Goal: Task Accomplishment & Management: Use online tool/utility

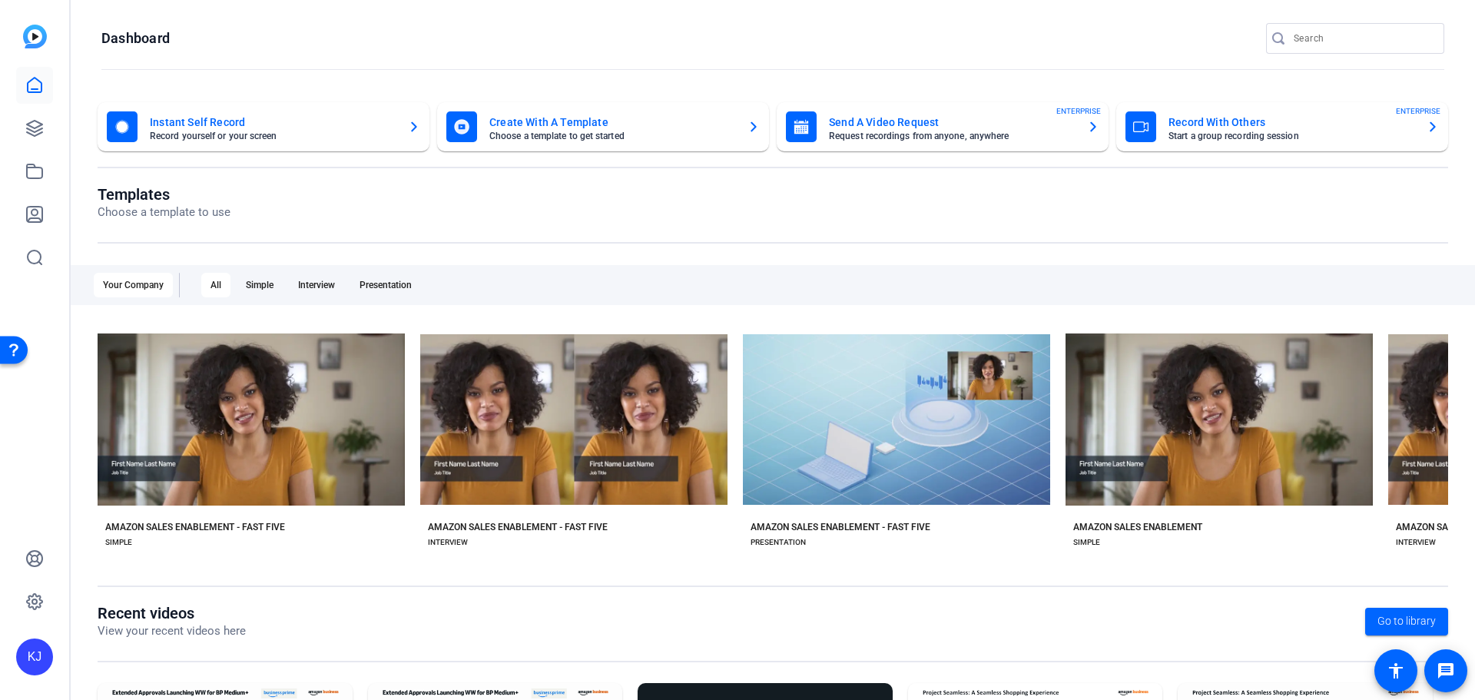
click at [1179, 200] on openreel-page-title "Templates Choose a template to use" at bounding box center [773, 203] width 1351 height 36
click at [29, 174] on icon at bounding box center [34, 171] width 18 height 18
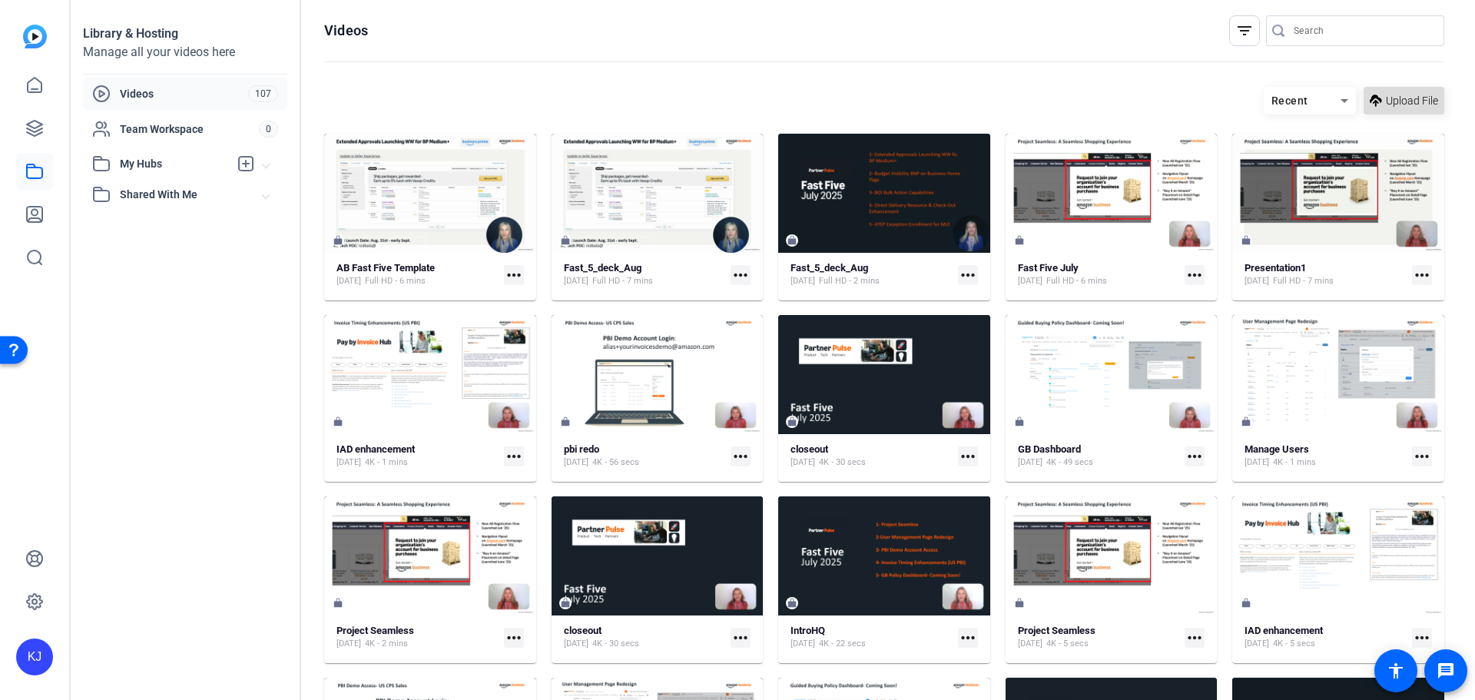
click at [1395, 98] on span "Upload File" at bounding box center [1412, 101] width 52 height 16
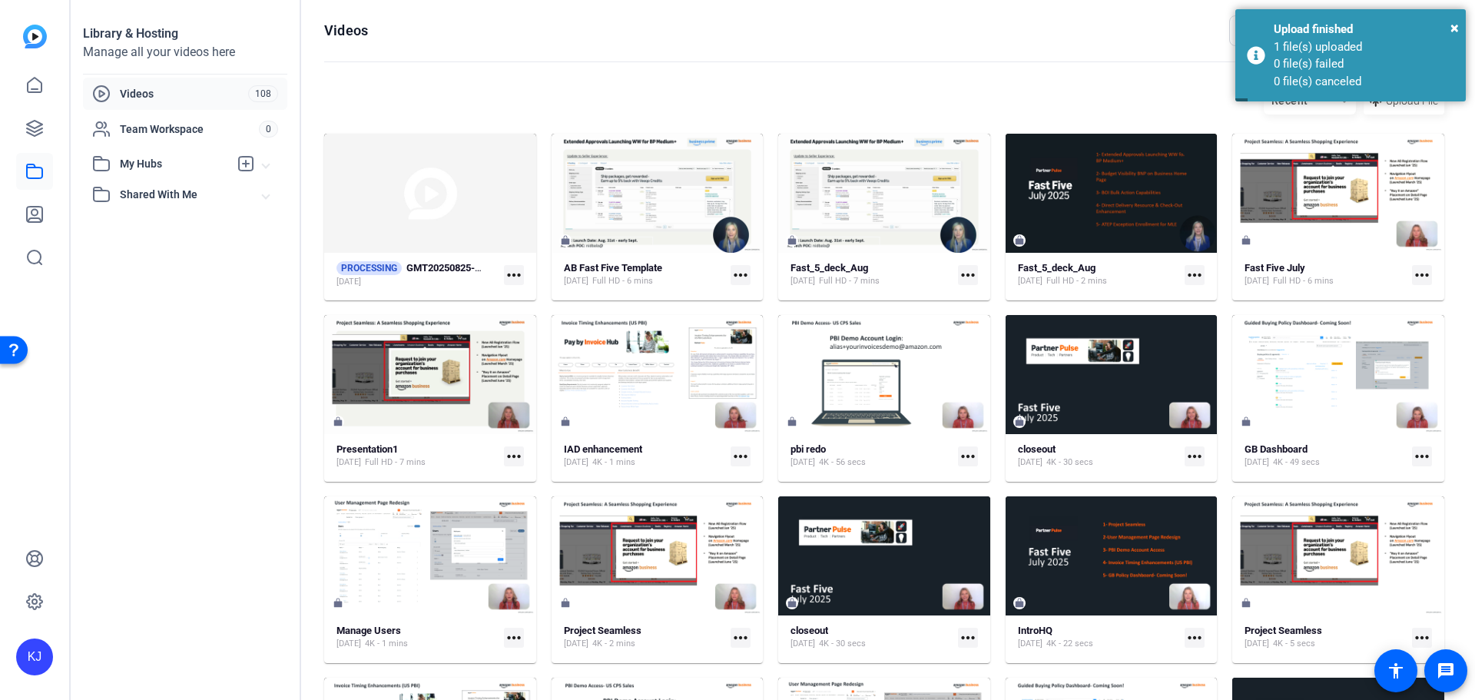
click at [1111, 32] on openreel-page-title "Videos filter_list" at bounding box center [884, 30] width 1120 height 31
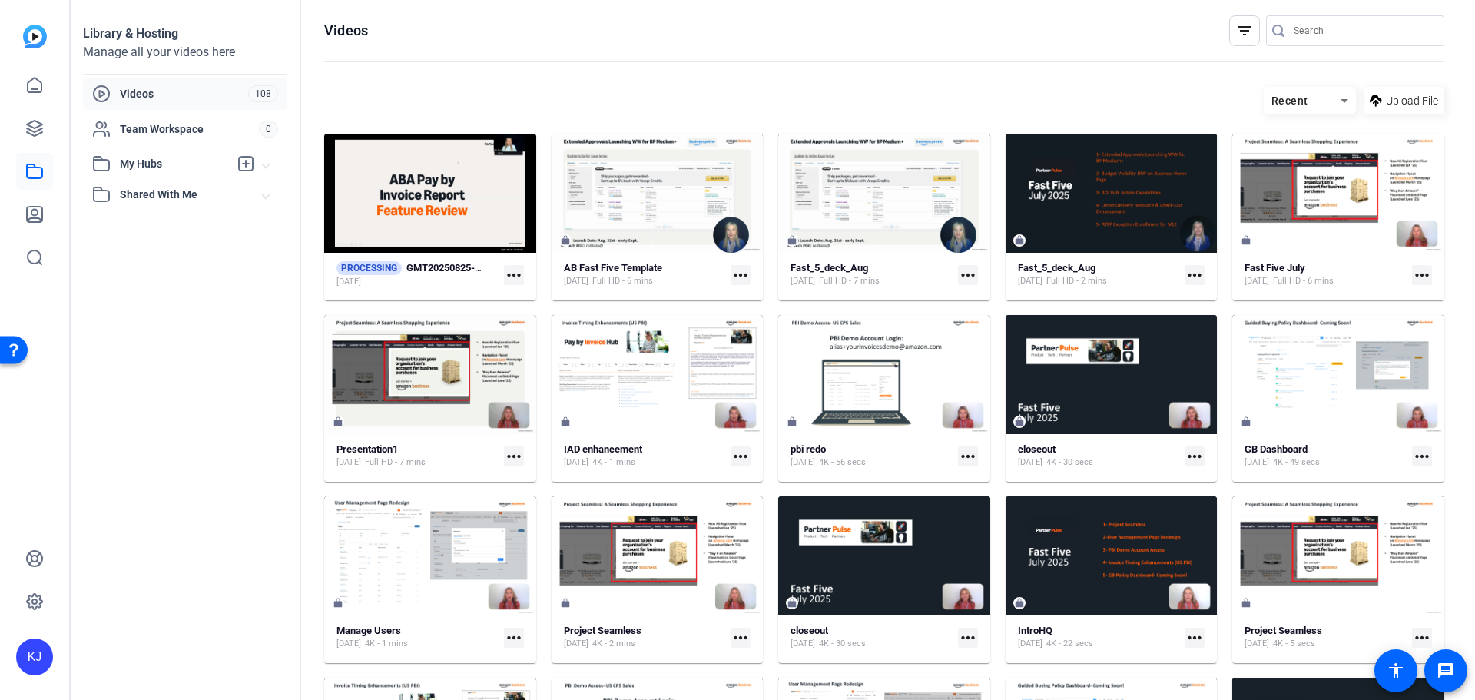
click at [743, 59] on openreel-divider-bar at bounding box center [884, 62] width 1120 height 33
click at [522, 272] on mat-icon "more_horiz" at bounding box center [514, 275] width 20 height 20
click at [756, 70] on div at bounding box center [737, 350] width 1475 height 700
click at [768, 40] on openreel-page-title "Videos filter_list" at bounding box center [884, 30] width 1120 height 31
click at [514, 274] on mat-icon "more_horiz" at bounding box center [514, 275] width 20 height 20
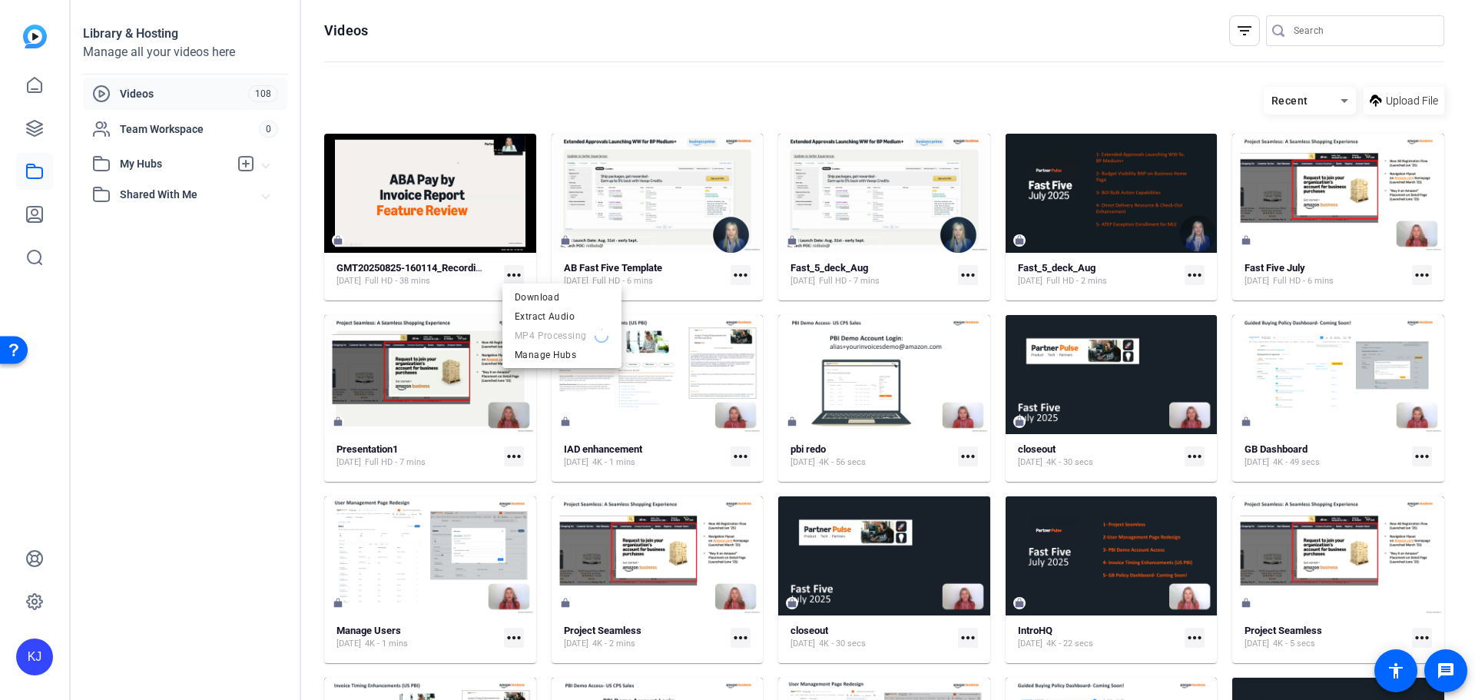
click at [630, 75] on div at bounding box center [737, 350] width 1475 height 700
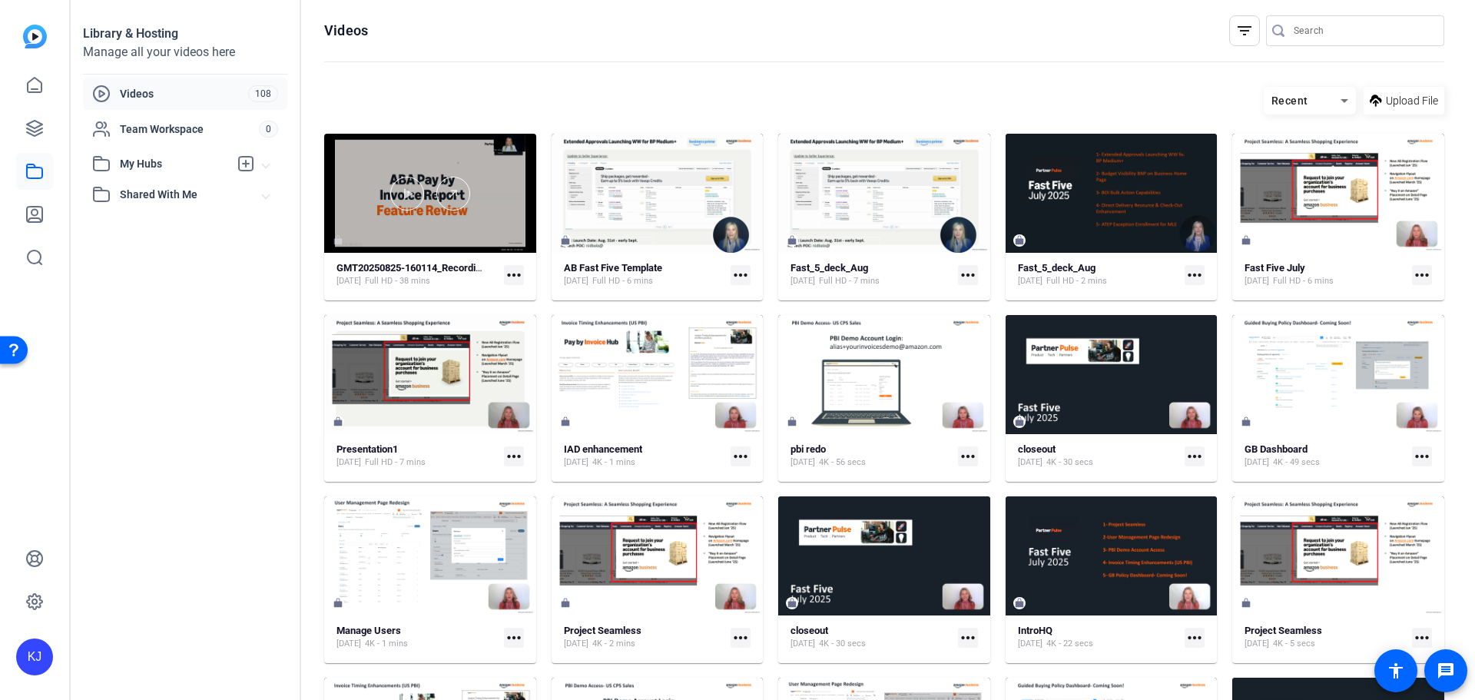
click at [425, 207] on div at bounding box center [430, 194] width 212 height 34
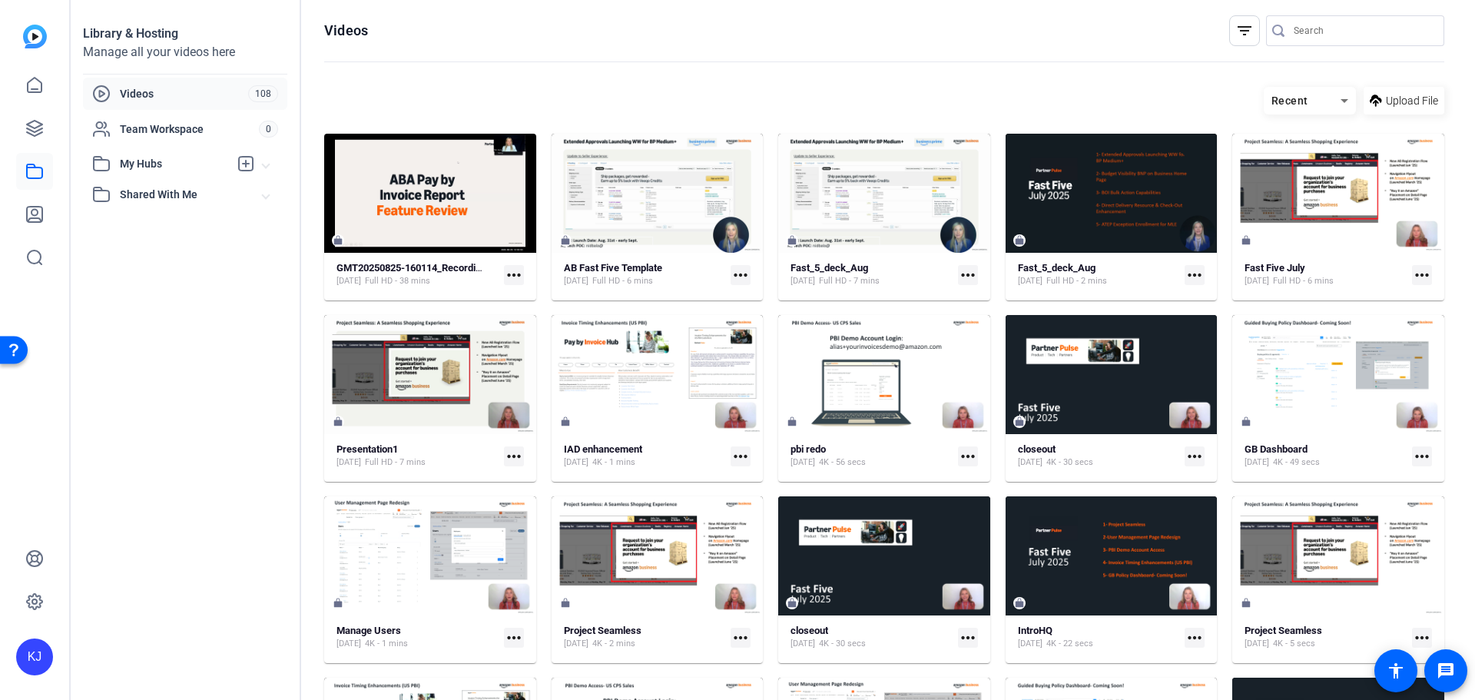
click at [516, 276] on mat-icon "more_horiz" at bounding box center [514, 275] width 20 height 20
click at [702, 48] on div at bounding box center [737, 350] width 1475 height 700
click at [133, 343] on div "Library & Hosting Manage all your videos here Videos 108 Team Workspace 0 My Hu…" at bounding box center [186, 350] width 230 height 700
click at [510, 267] on mat-icon "more_horiz" at bounding box center [514, 275] width 20 height 20
click at [900, 50] on div at bounding box center [737, 350] width 1475 height 700
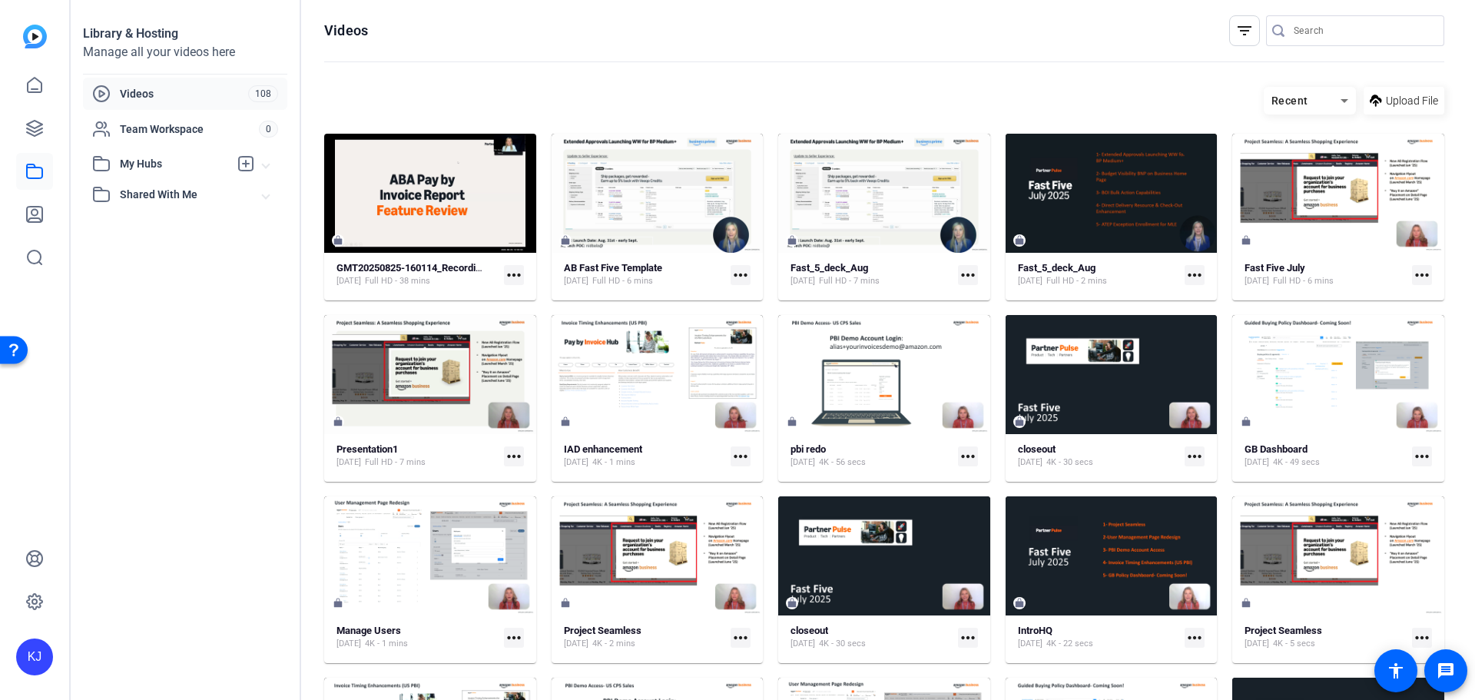
click at [681, 62] on openreel-divider-bar at bounding box center [884, 62] width 1120 height 33
click at [736, 273] on mat-icon "more_horiz" at bounding box center [741, 275] width 20 height 20
click at [785, 45] on div at bounding box center [737, 350] width 1475 height 700
click at [505, 270] on mat-icon "more_horiz" at bounding box center [514, 275] width 20 height 20
click at [506, 270] on div at bounding box center [737, 350] width 1475 height 700
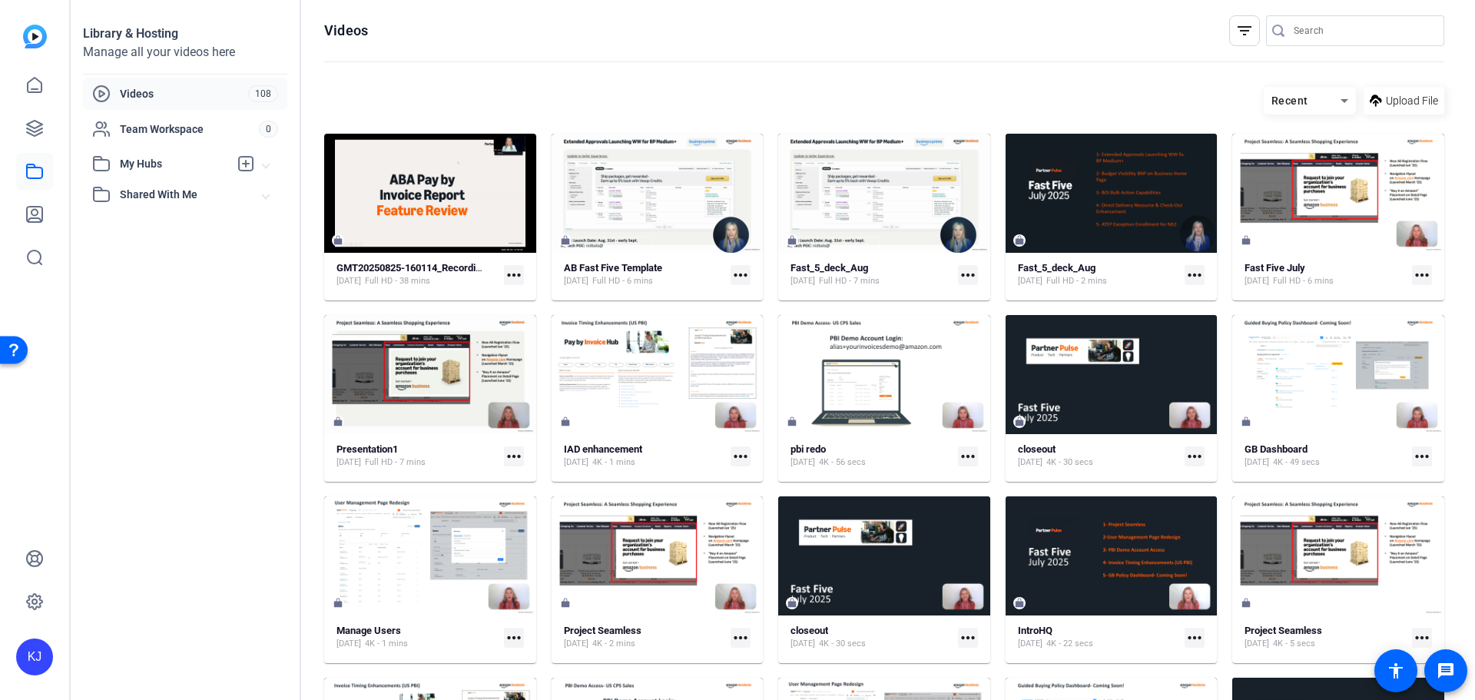
click at [506, 457] on mat-icon "more_horiz" at bounding box center [514, 456] width 20 height 20
click at [778, 68] on div at bounding box center [737, 350] width 1475 height 700
click at [961, 273] on mat-icon "more_horiz" at bounding box center [968, 275] width 20 height 20
click at [959, 78] on div at bounding box center [737, 350] width 1475 height 700
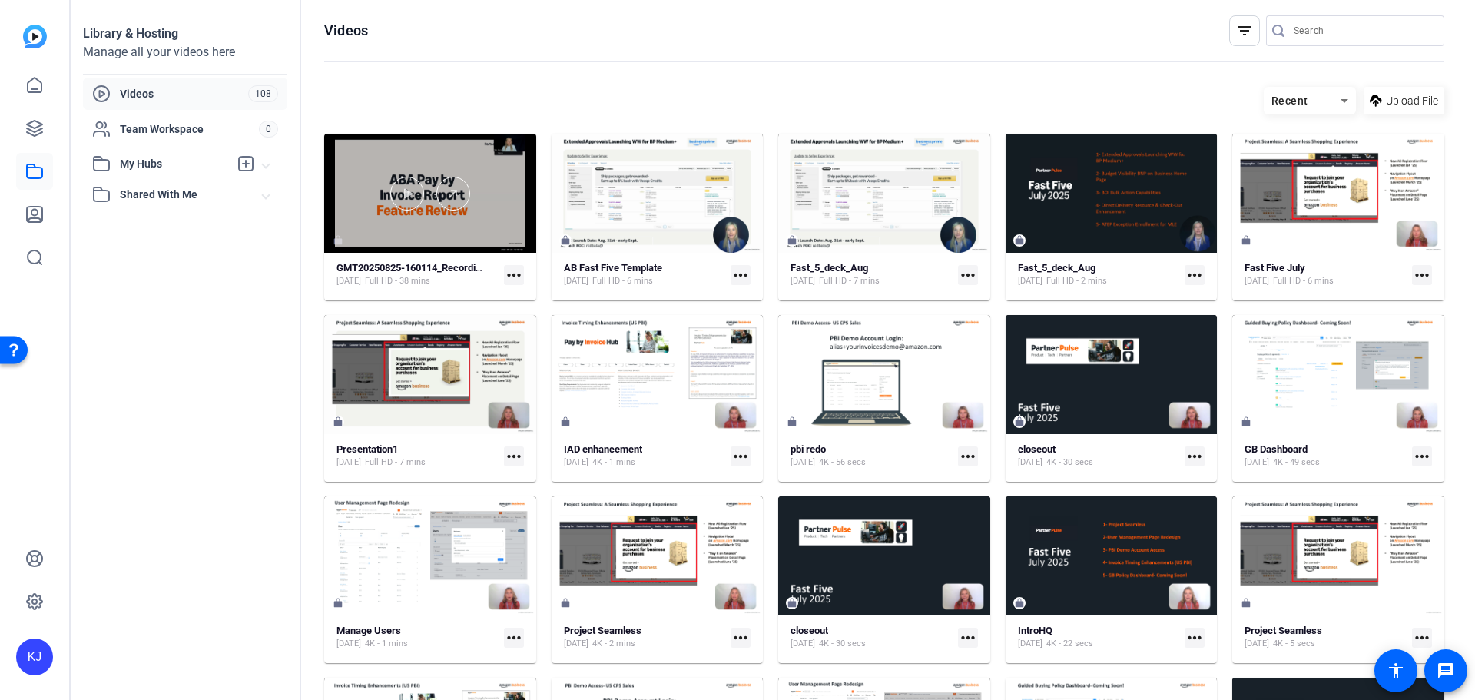
click at [472, 229] on div at bounding box center [430, 193] width 212 height 119
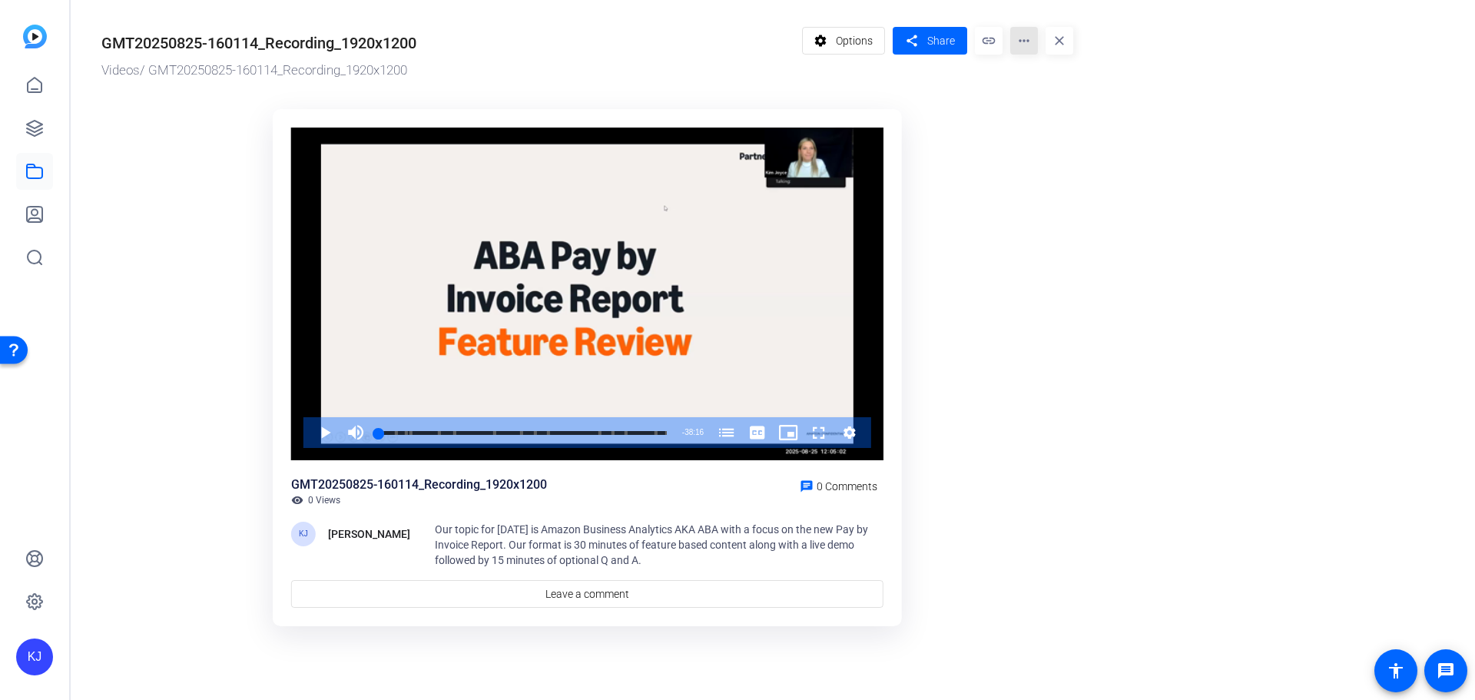
click at [1033, 35] on mat-icon "more_horiz" at bounding box center [1024, 41] width 28 height 28
click at [951, 101] on div at bounding box center [737, 350] width 1475 height 700
click at [835, 45] on span at bounding box center [844, 40] width 82 height 37
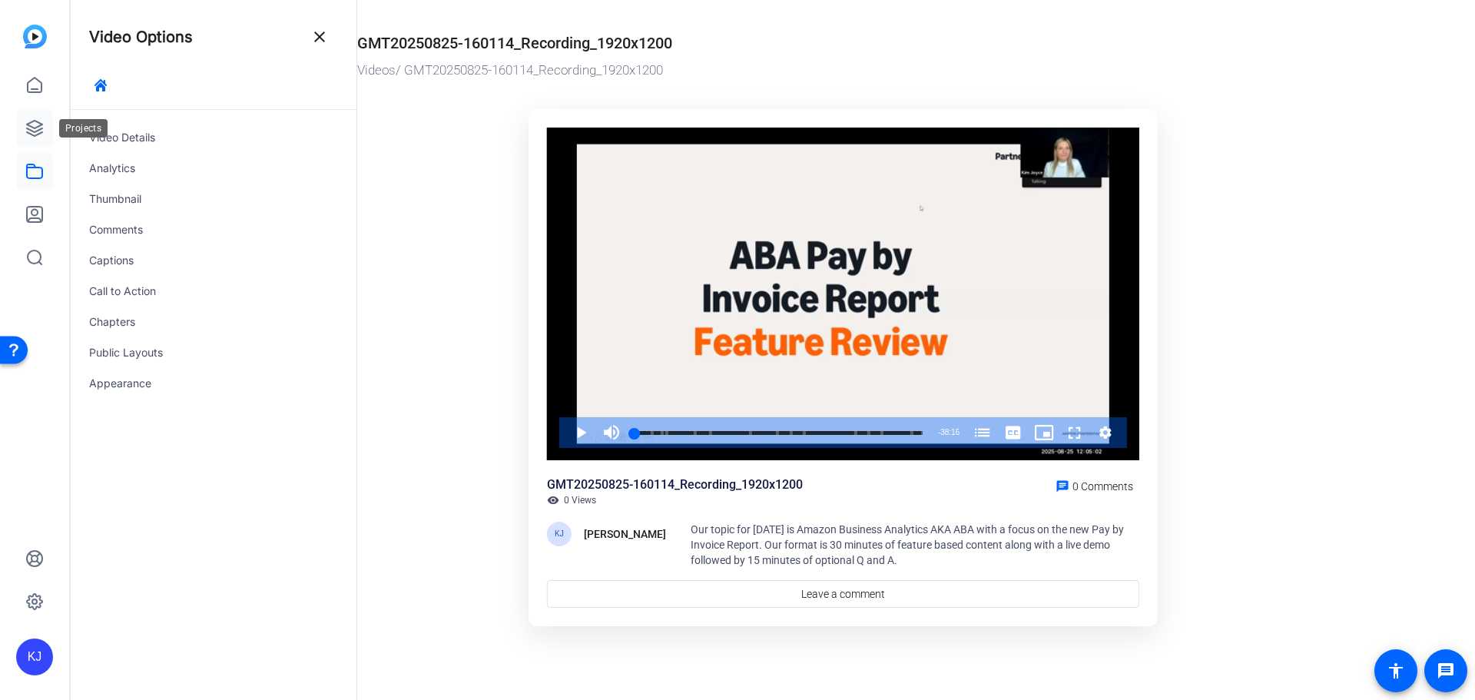
click at [35, 122] on icon at bounding box center [34, 128] width 18 height 18
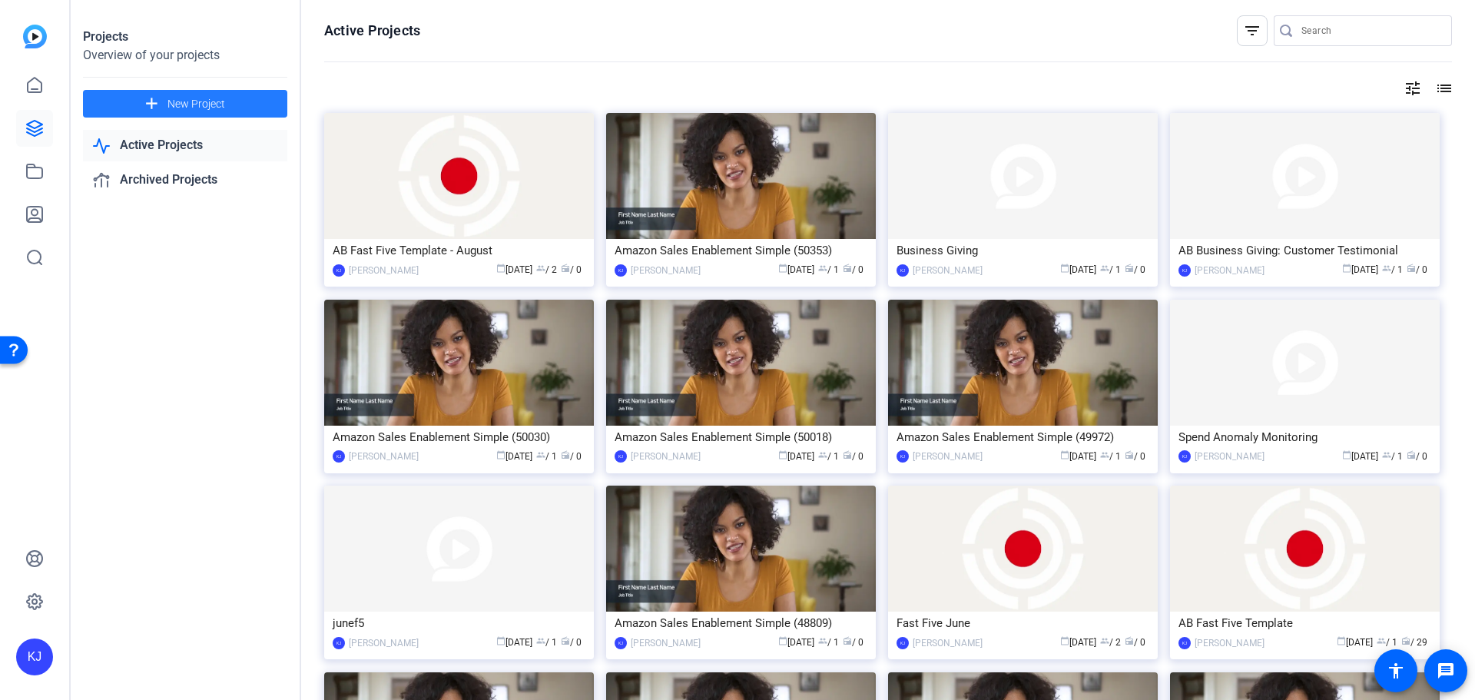
click at [166, 110] on span at bounding box center [185, 103] width 204 height 37
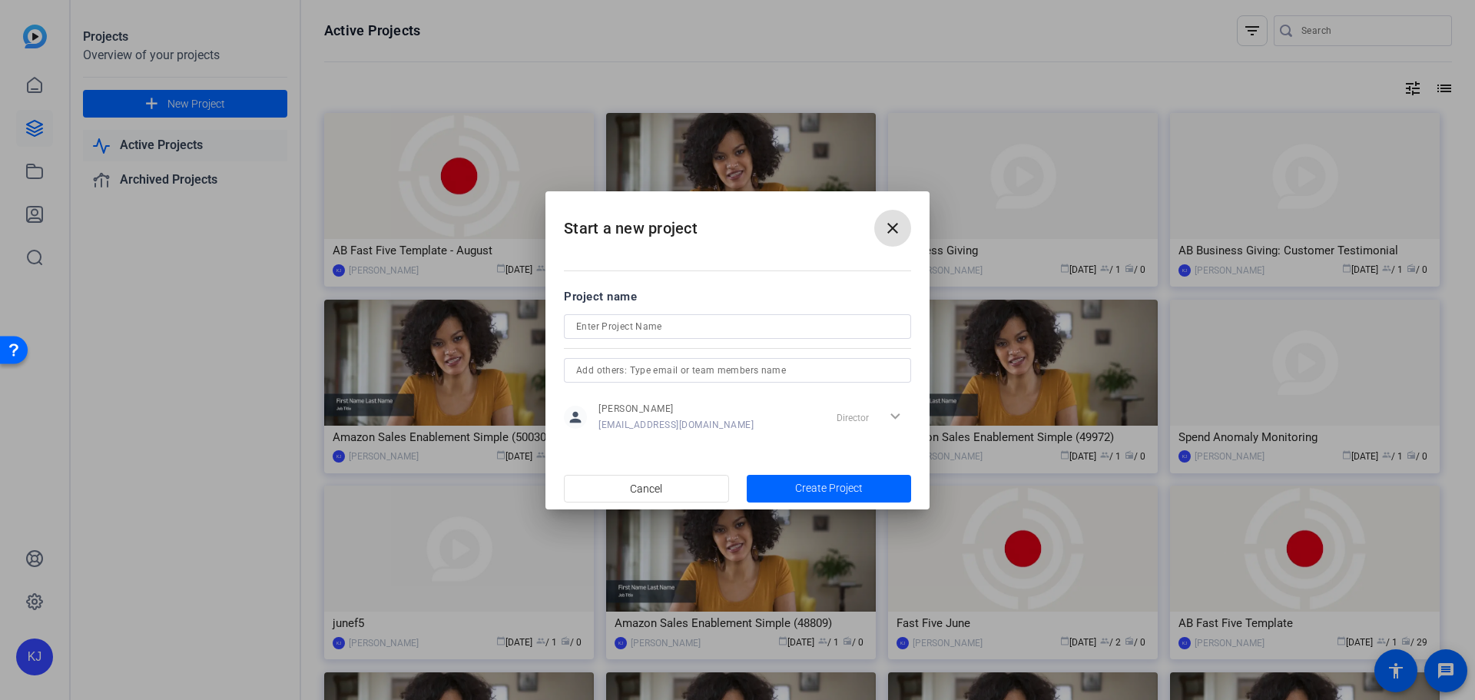
click at [731, 325] on input at bounding box center [737, 326] width 323 height 18
type input "Tech Talk"
click at [751, 487] on span "button" at bounding box center [829, 488] width 165 height 37
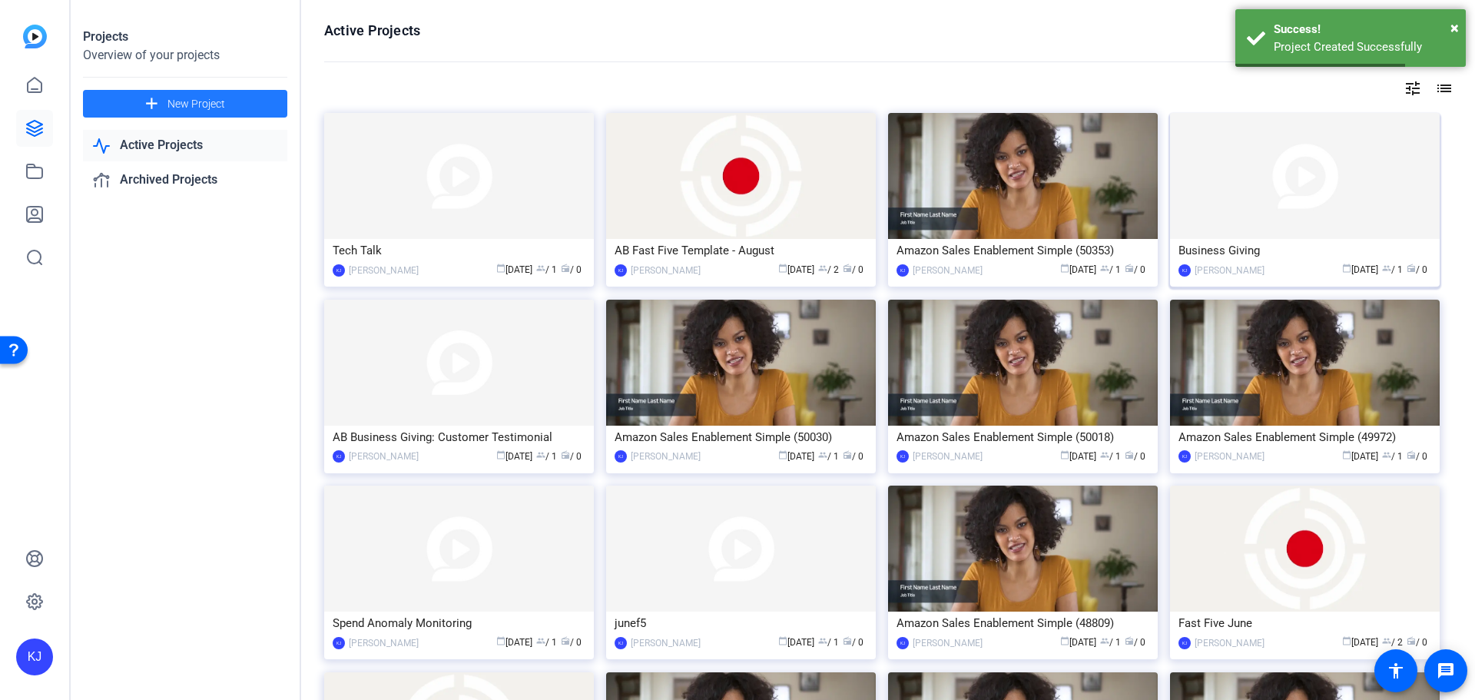
click at [1213, 130] on img at bounding box center [1305, 176] width 270 height 126
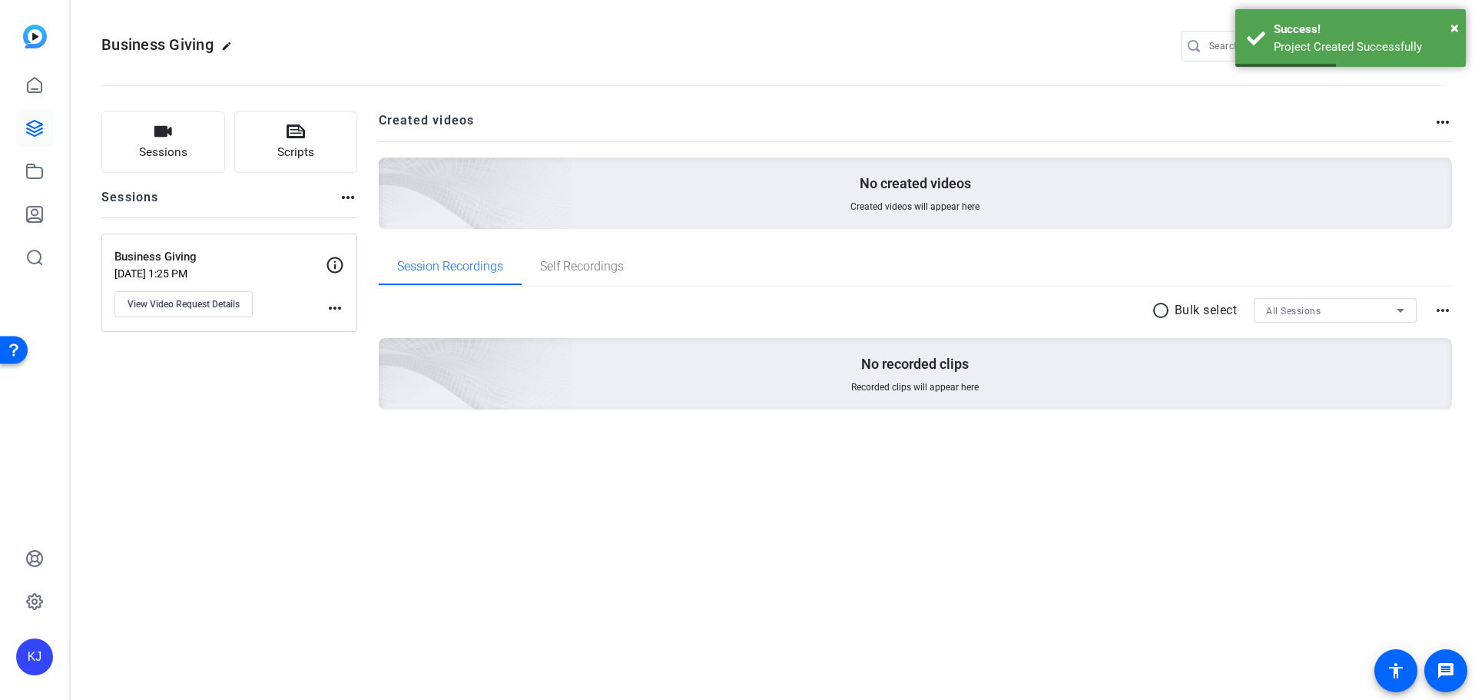
click at [678, 59] on openreel-divider-bar at bounding box center [772, 81] width 1343 height 47
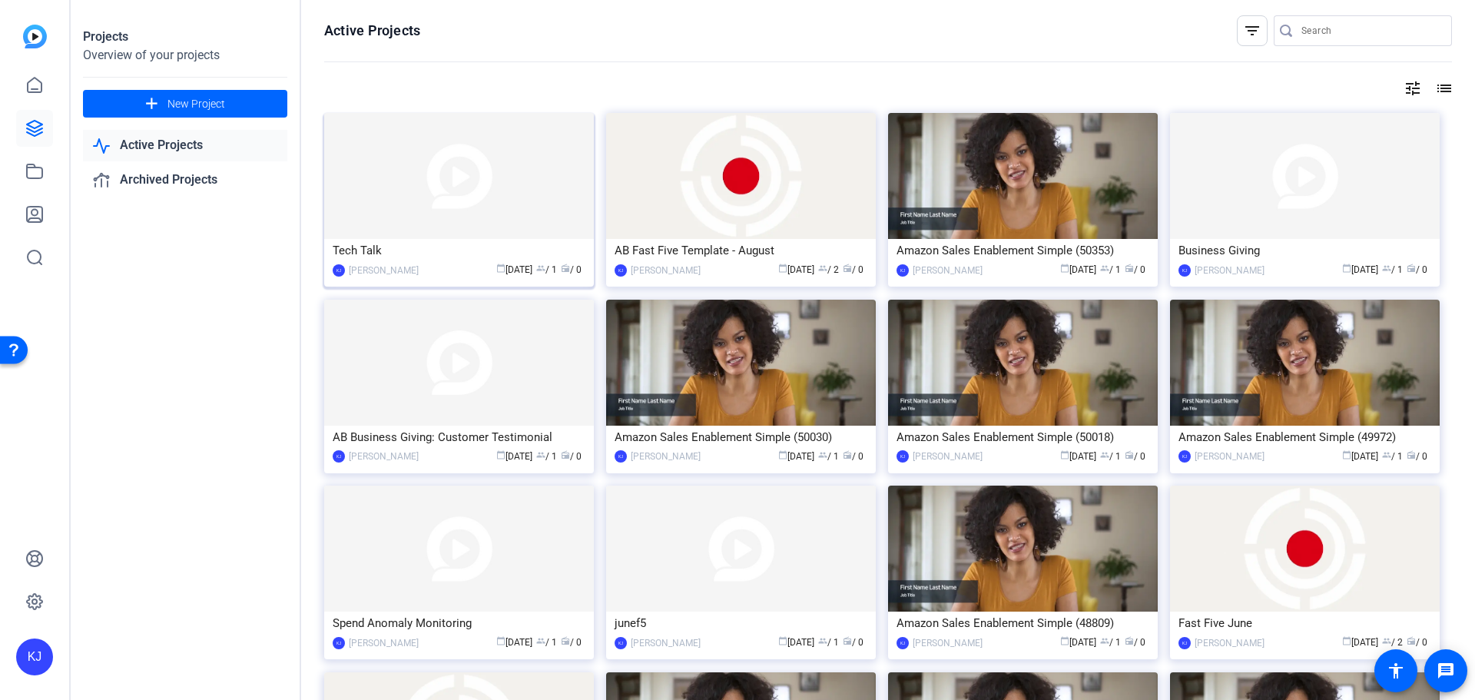
click at [532, 206] on img at bounding box center [459, 176] width 270 height 126
click at [412, 194] on img at bounding box center [459, 176] width 270 height 126
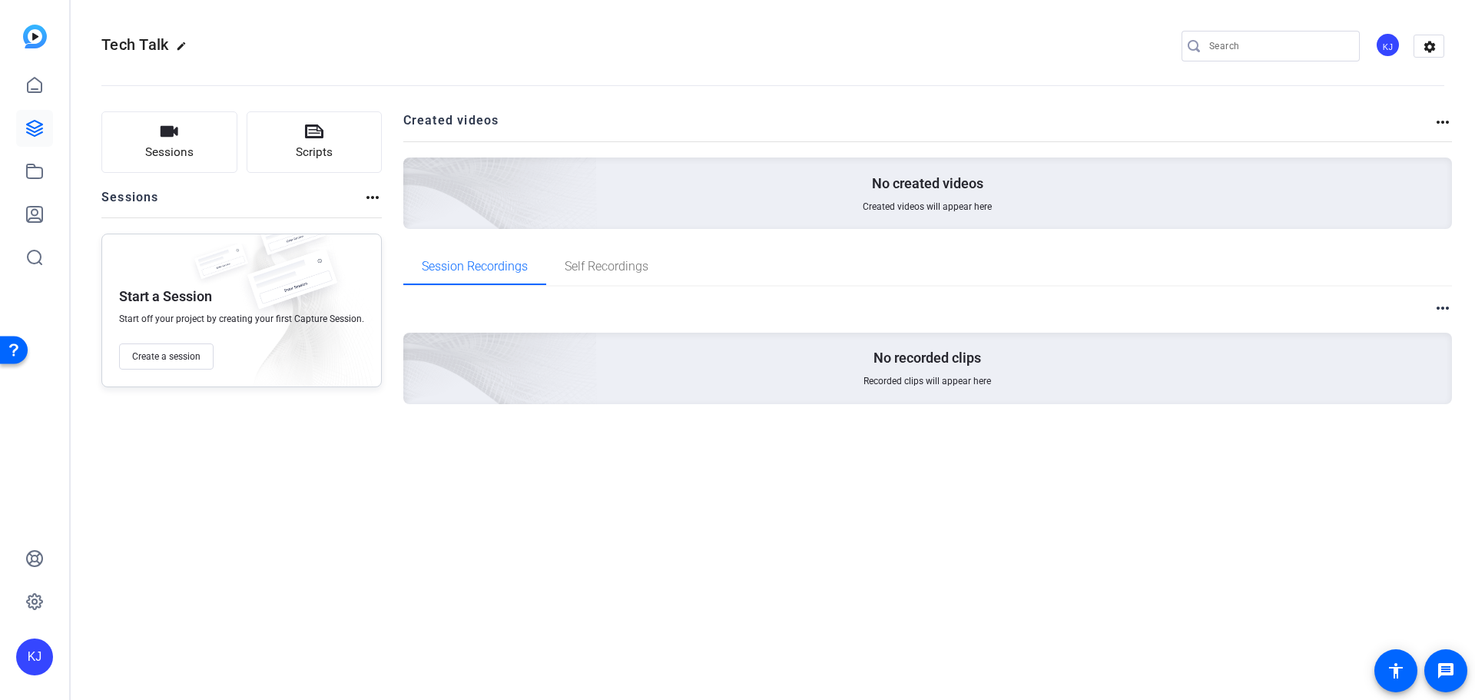
click at [373, 200] on mat-icon "more_horiz" at bounding box center [372, 197] width 18 height 18
click at [330, 185] on div at bounding box center [737, 350] width 1475 height 700
click at [38, 175] on icon at bounding box center [34, 171] width 18 height 18
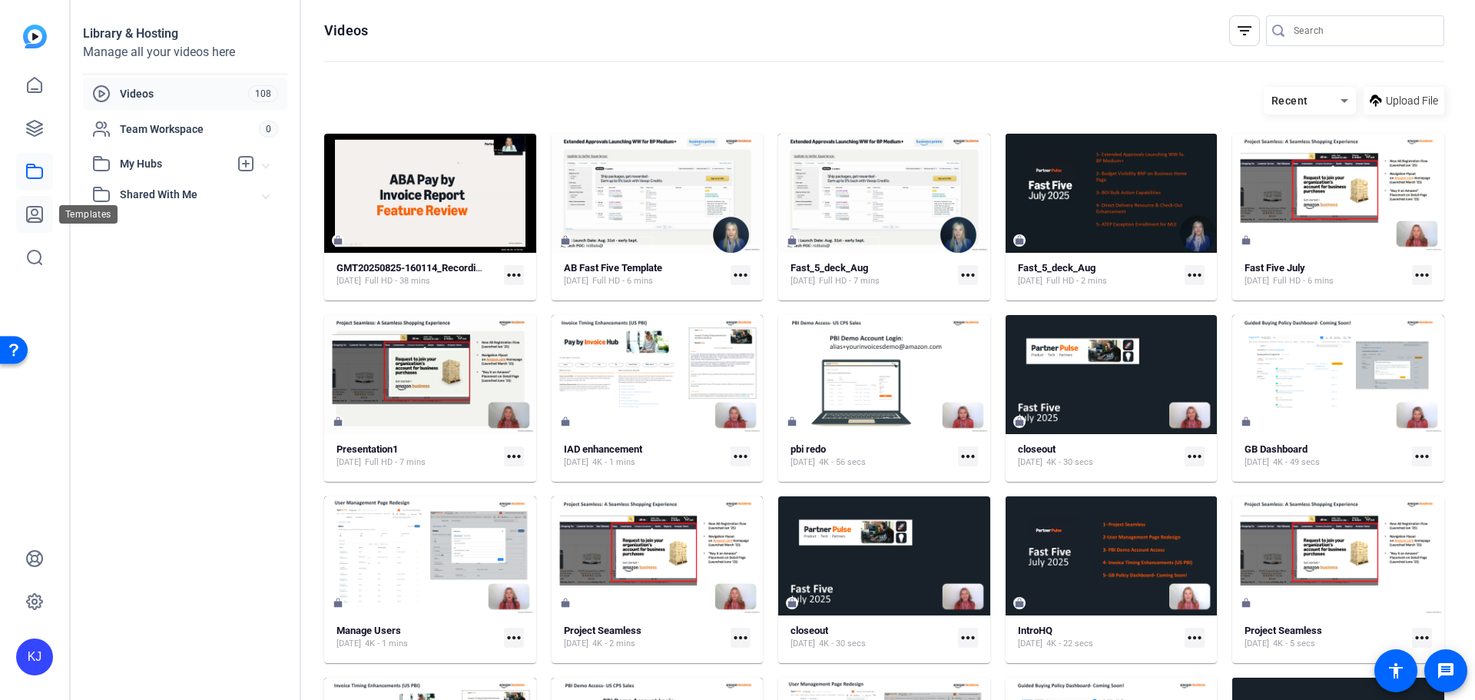
click at [28, 217] on icon at bounding box center [34, 214] width 15 height 15
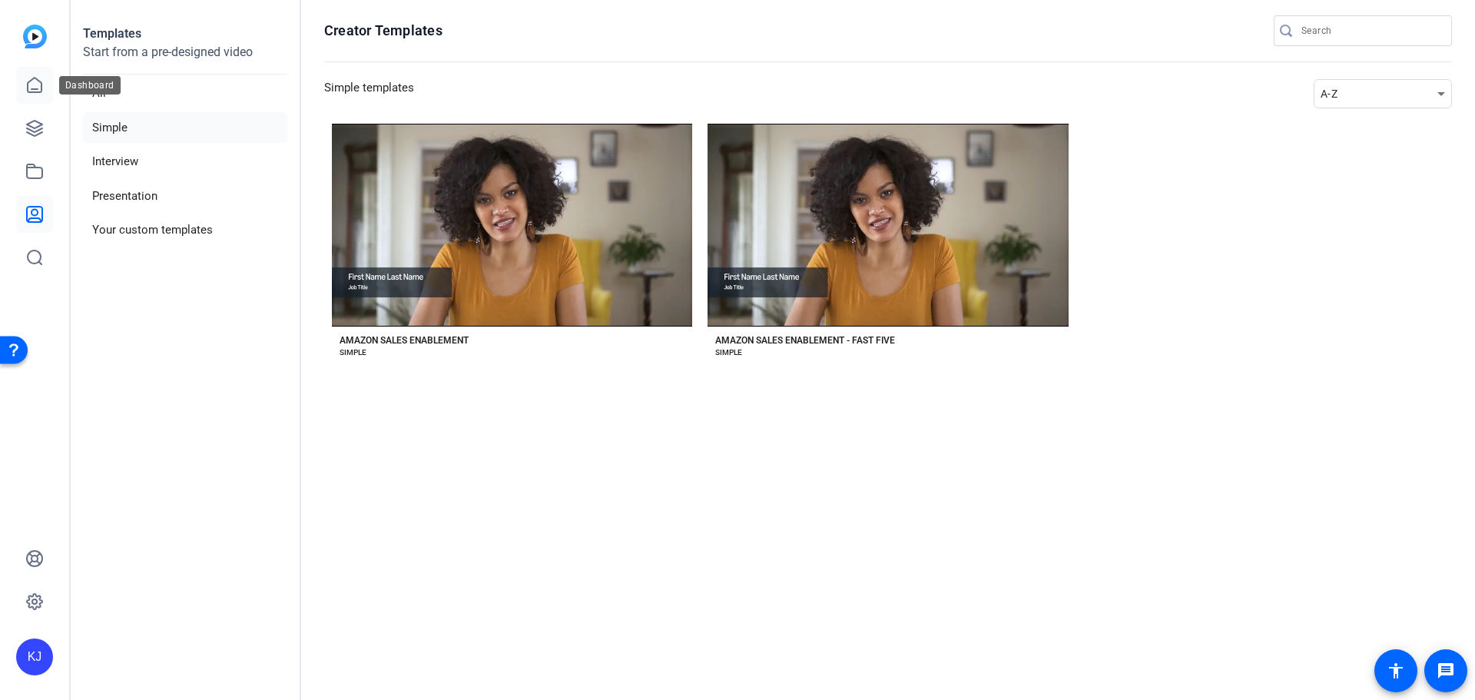
click at [38, 86] on icon at bounding box center [34, 85] width 18 height 18
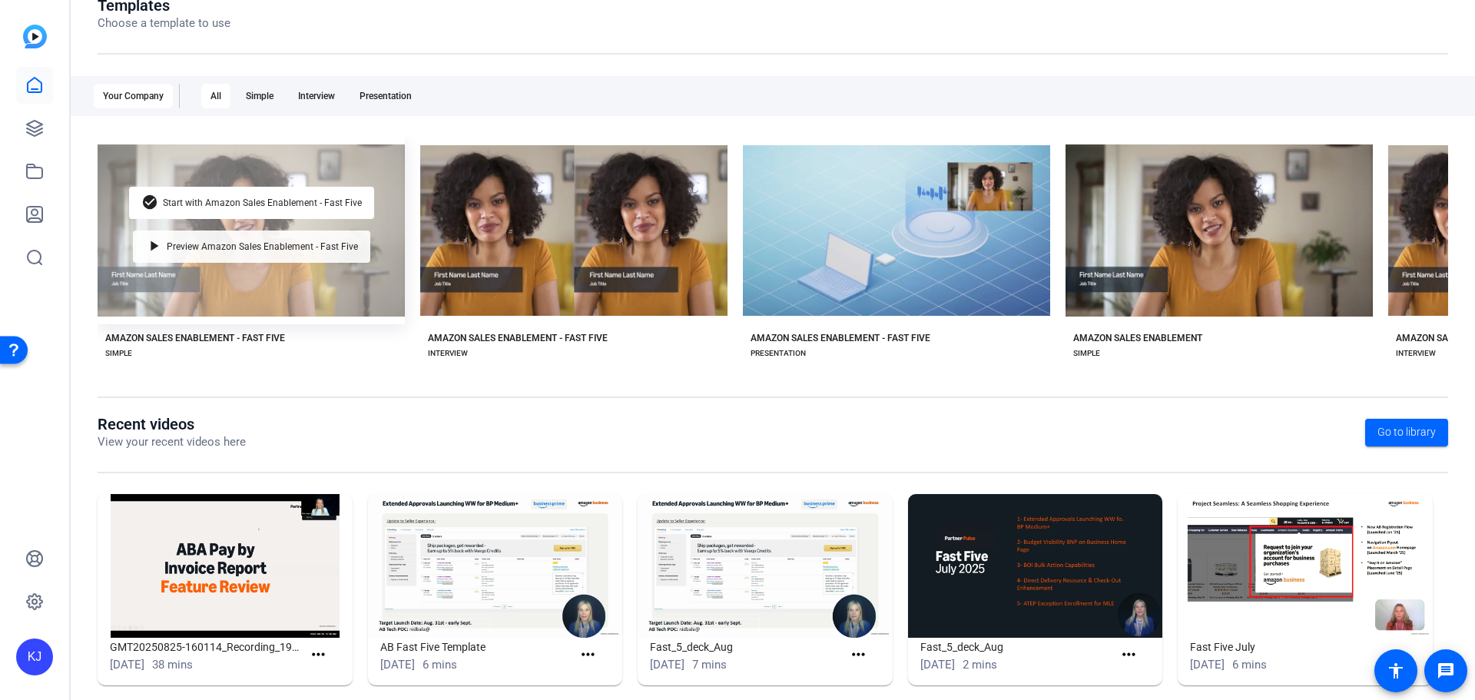
scroll to position [208, 0]
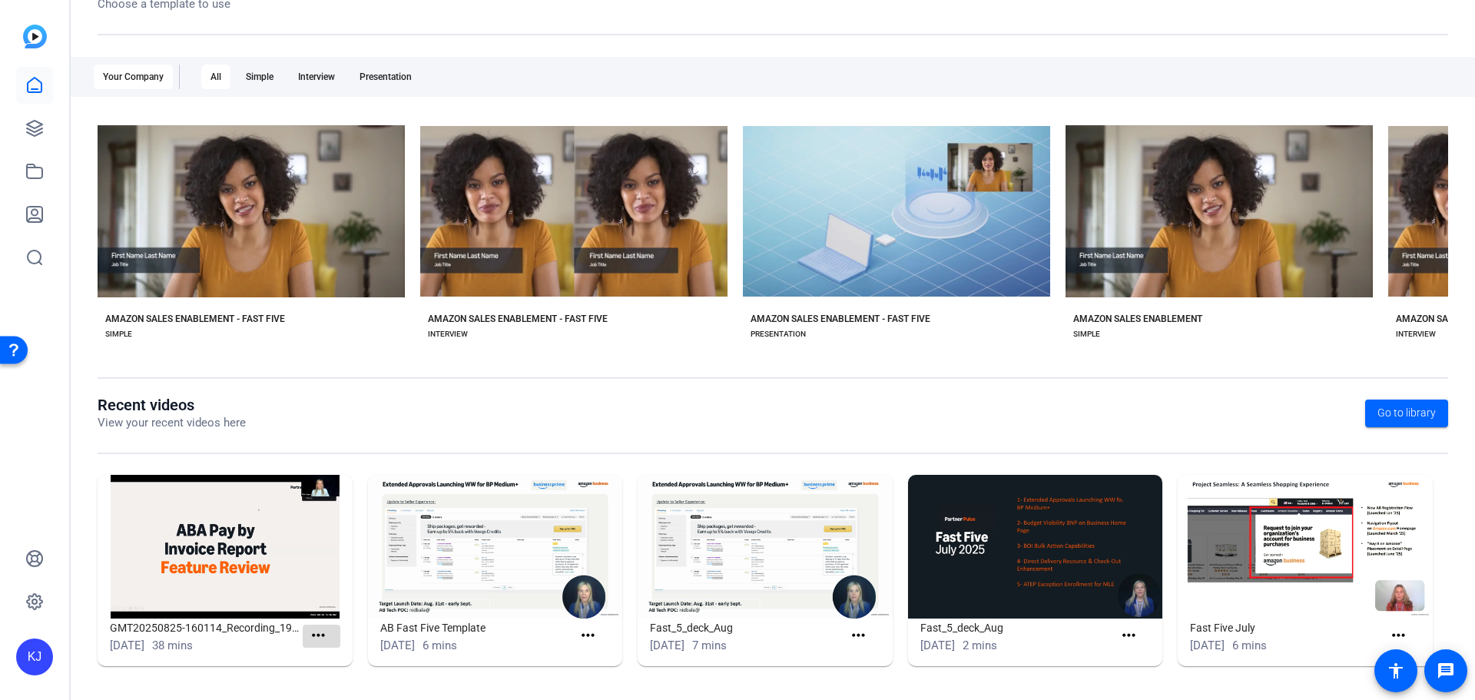
click at [316, 633] on mat-icon "more_horiz" at bounding box center [318, 635] width 19 height 19
click at [396, 693] on div at bounding box center [737, 350] width 1475 height 700
click at [37, 137] on icon at bounding box center [34, 128] width 18 height 18
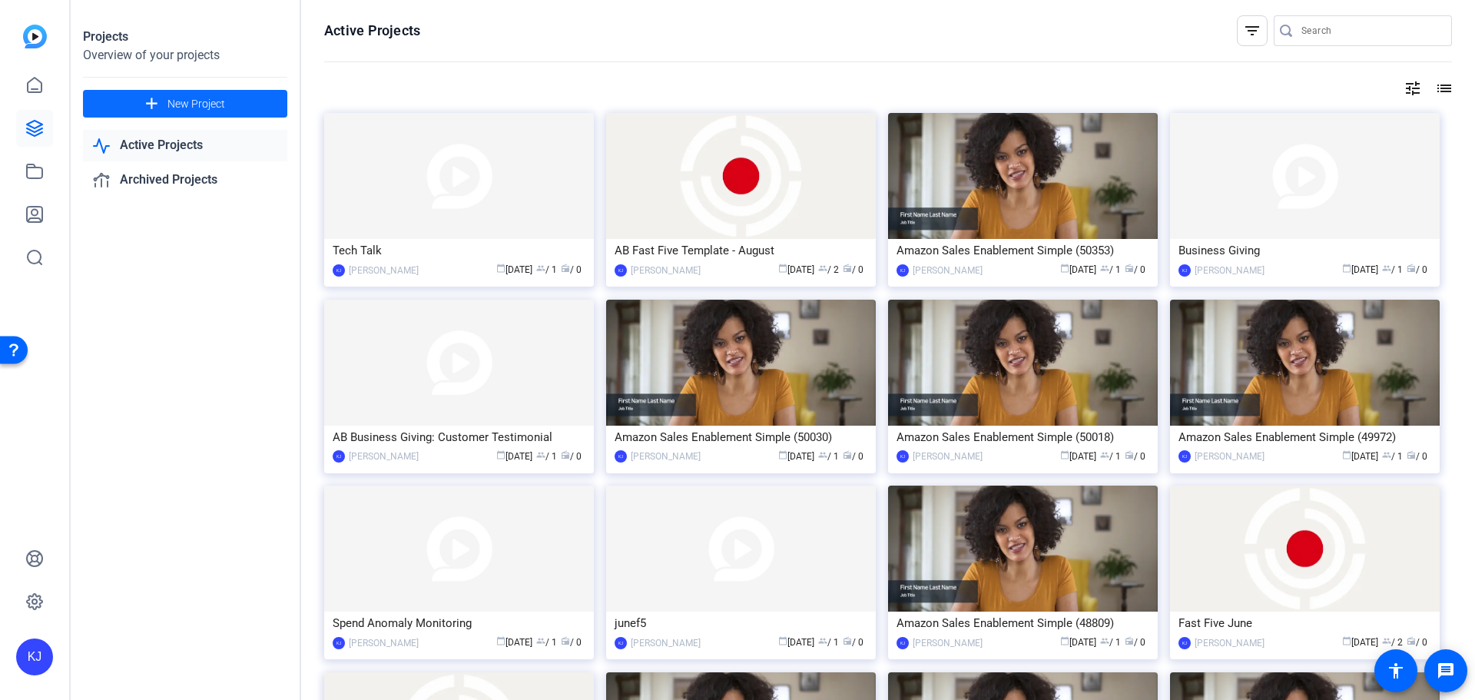
click at [161, 96] on mat-icon "add" at bounding box center [151, 104] width 19 height 19
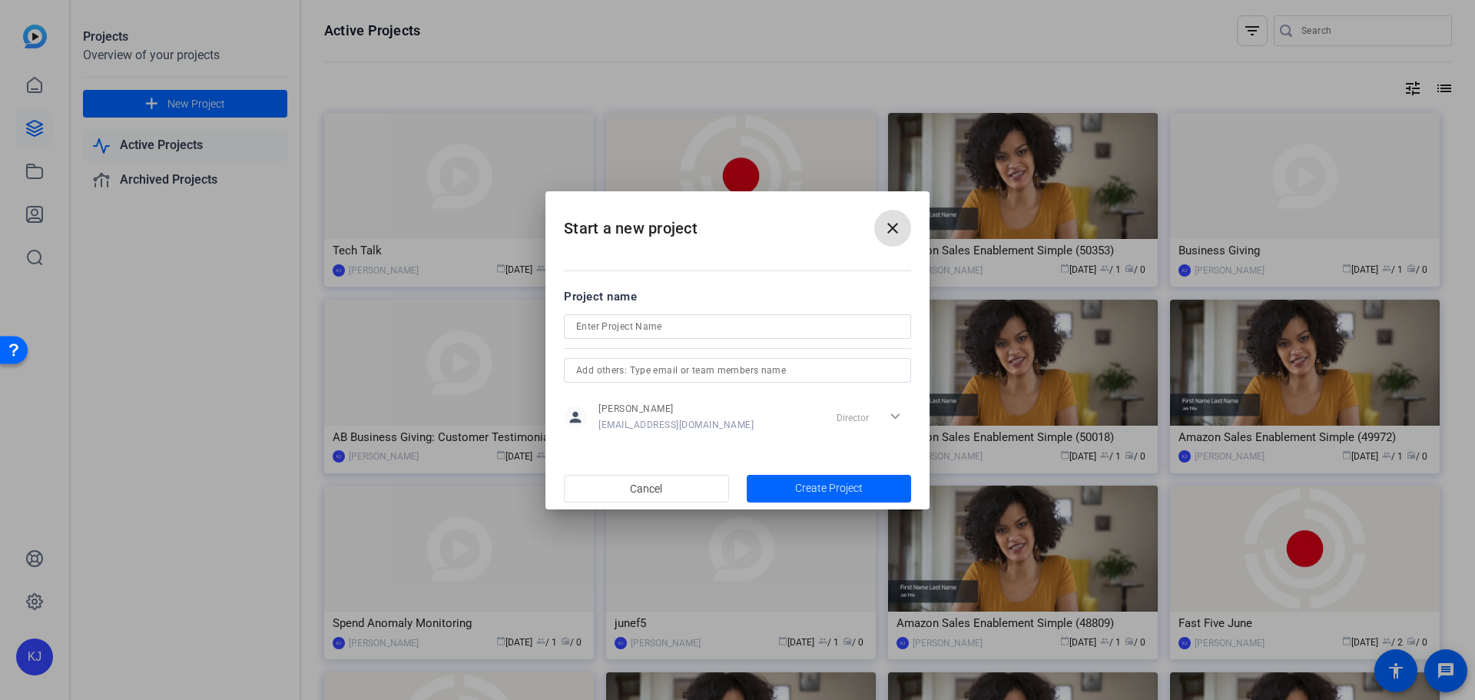
click at [699, 251] on h2 "Start a new project close" at bounding box center [738, 222] width 384 height 62
click at [789, 492] on span "button" at bounding box center [829, 488] width 165 height 37
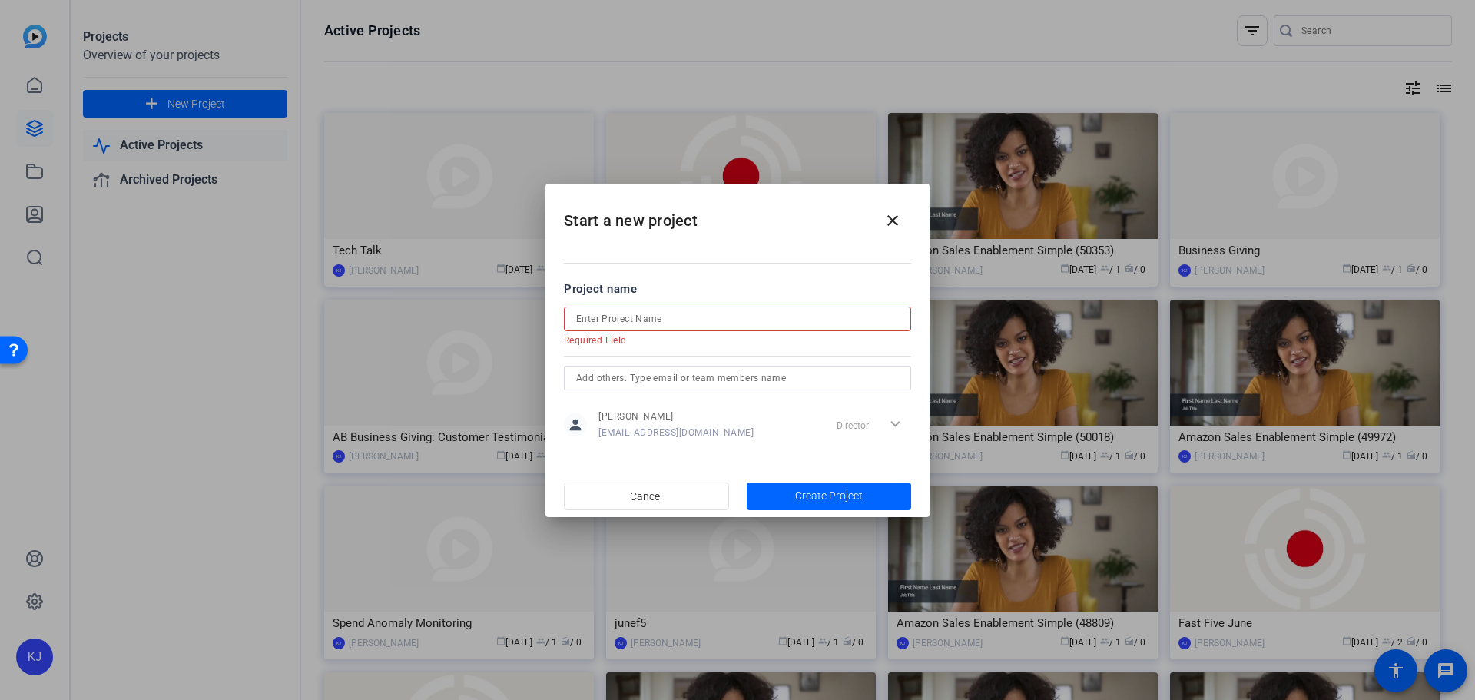
click at [672, 321] on input at bounding box center [737, 319] width 323 height 18
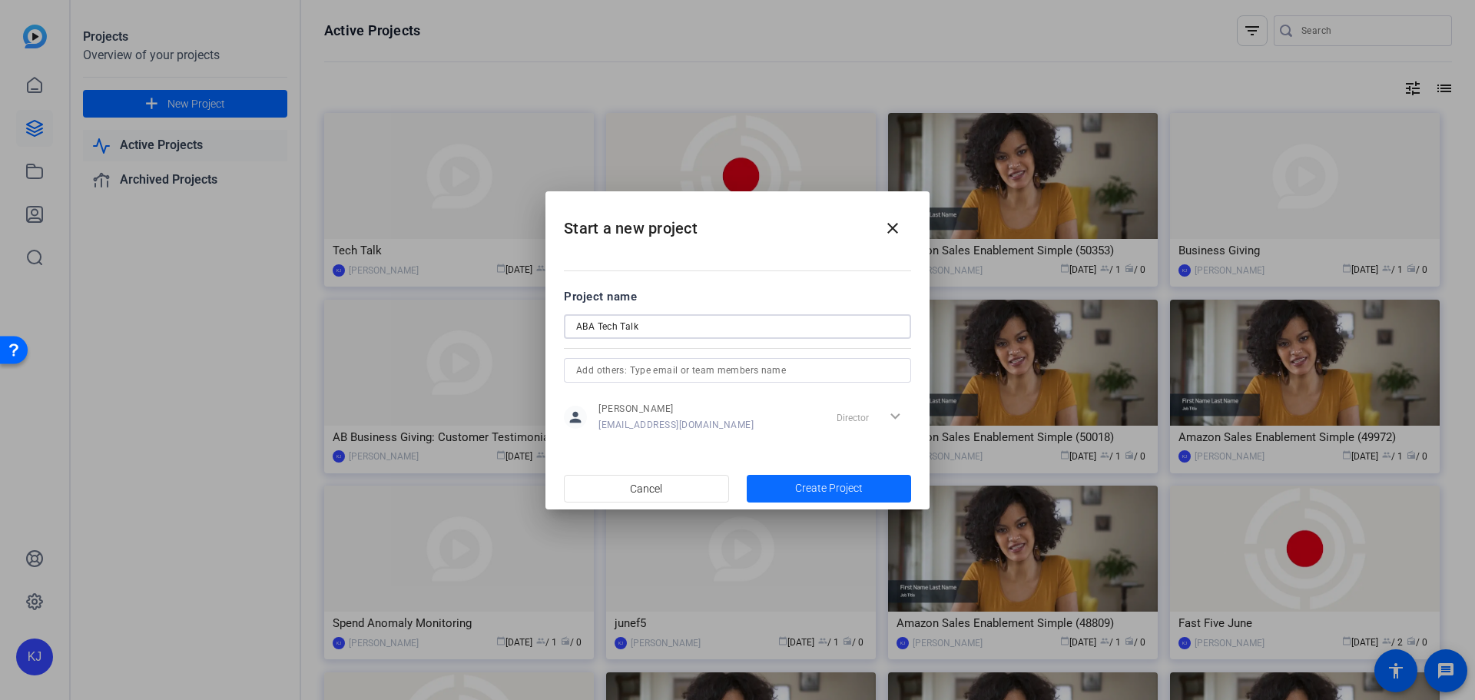
type input "ABA Tech Talk"
click at [783, 494] on span "button" at bounding box center [829, 488] width 165 height 37
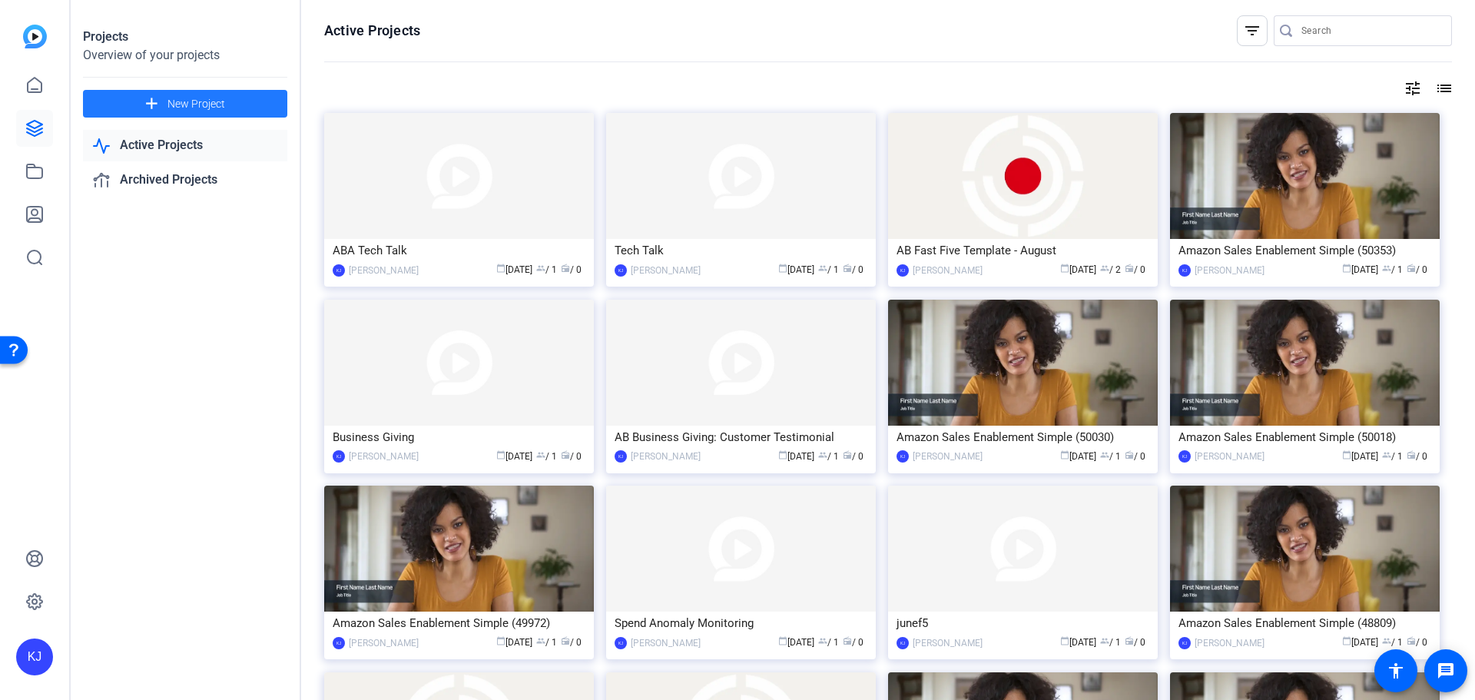
click at [1105, 37] on openreel-page-title "Active Projects filter_list" at bounding box center [888, 30] width 1128 height 31
click at [532, 211] on img at bounding box center [459, 176] width 270 height 126
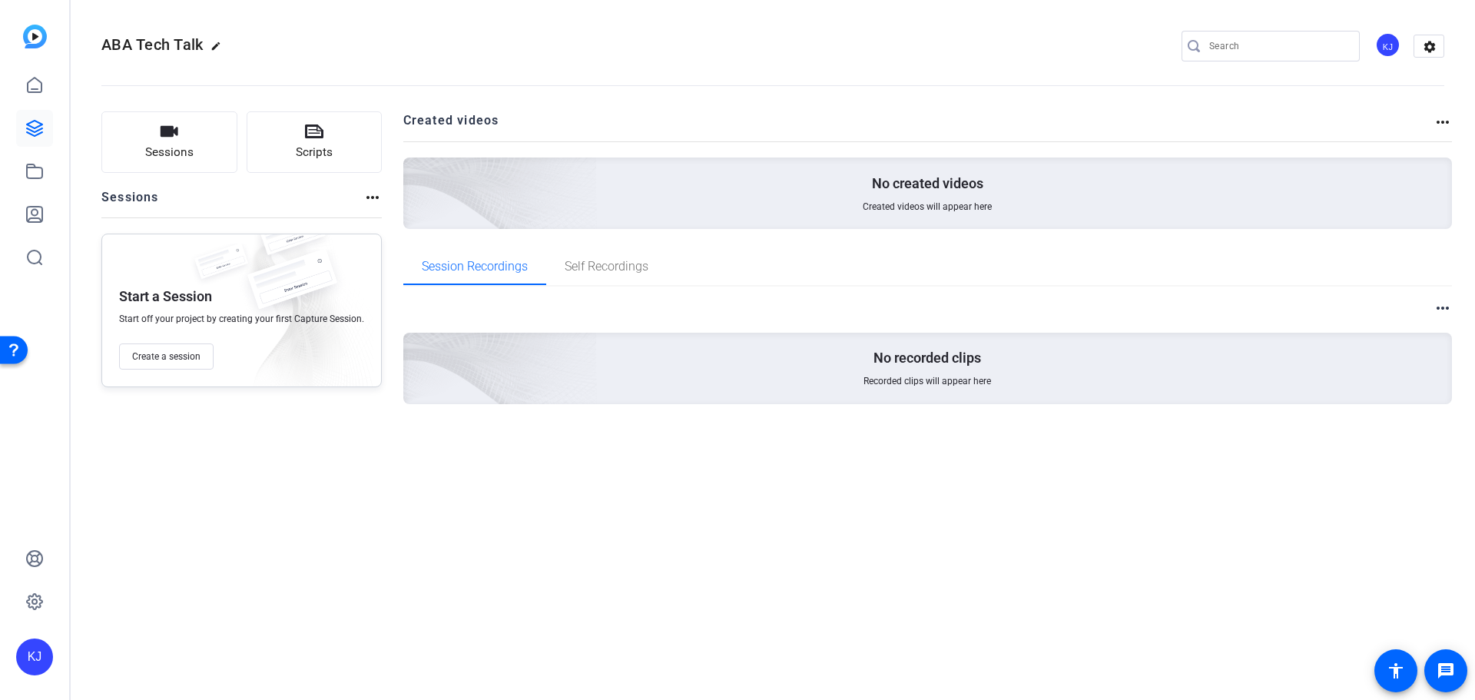
click at [1437, 118] on mat-icon "more_horiz" at bounding box center [1443, 122] width 18 height 18
click at [977, 111] on div at bounding box center [737, 350] width 1475 height 700
click at [369, 199] on mat-icon "more_horiz" at bounding box center [372, 197] width 18 height 18
click at [392, 462] on div at bounding box center [737, 350] width 1475 height 700
click at [198, 347] on button "Create a session" at bounding box center [166, 356] width 95 height 26
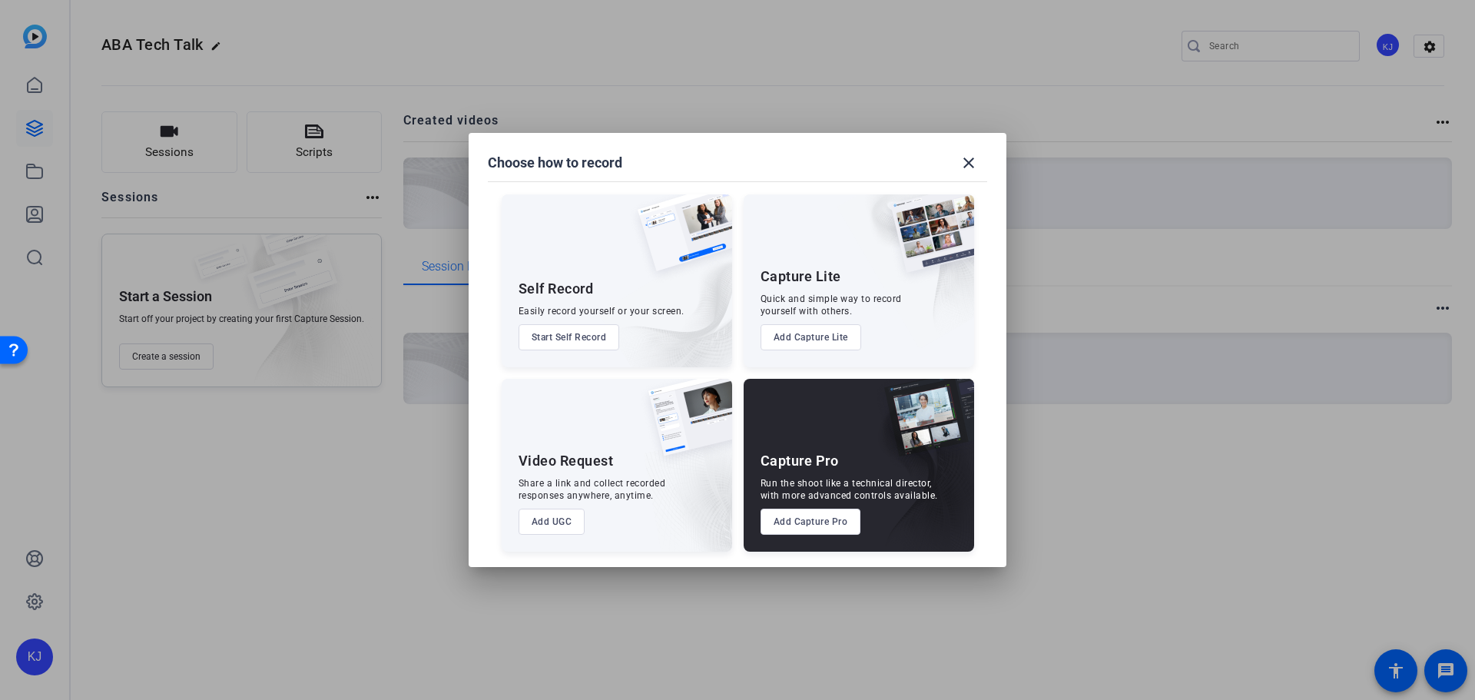
click at [837, 335] on button "Add Capture Lite" at bounding box center [811, 337] width 101 height 26
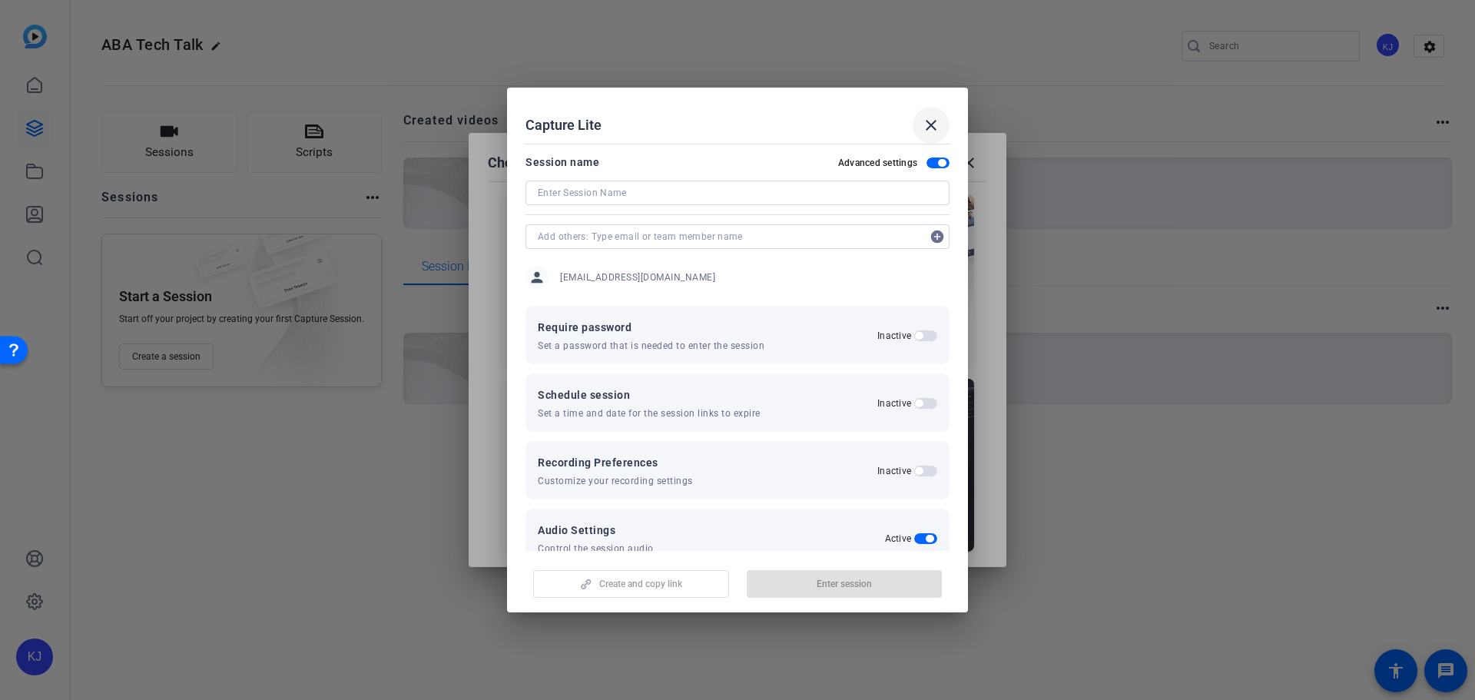
click at [930, 131] on mat-icon "close" at bounding box center [931, 125] width 18 height 18
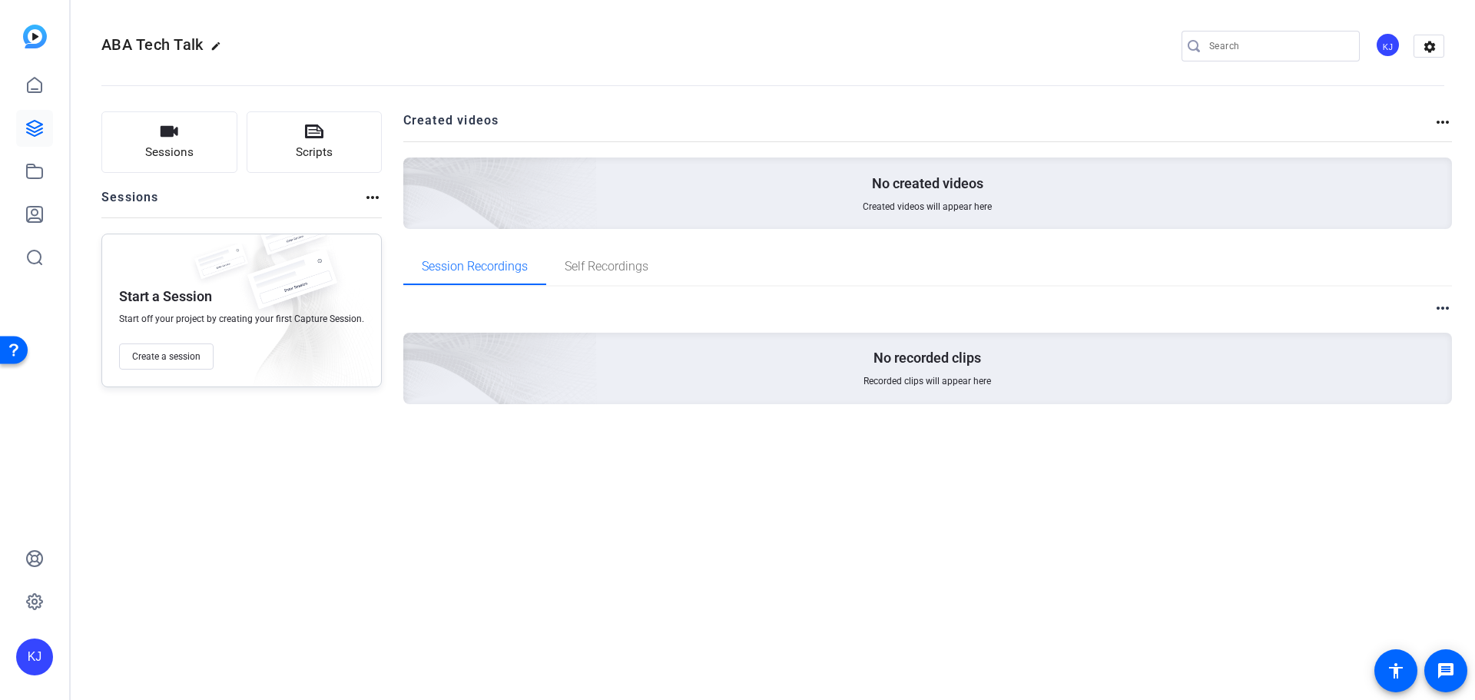
click at [694, 515] on div "ABA Tech Talk edit KJ settings Sessions Scripts Sessions more_horiz Start a Ses…" at bounding box center [773, 350] width 1404 height 700
click at [34, 219] on icon at bounding box center [34, 214] width 15 height 15
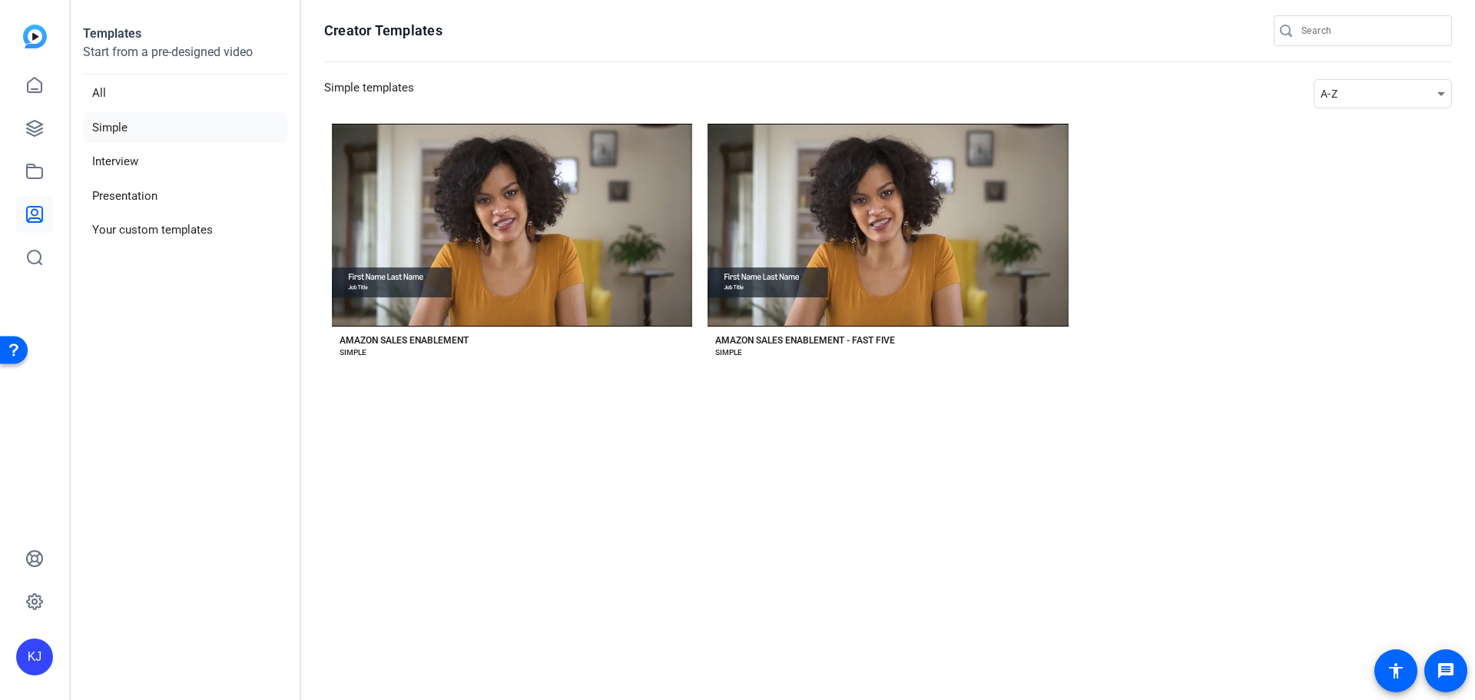
click at [111, 133] on li "Simple" at bounding box center [185, 128] width 204 height 32
click at [108, 124] on li "Simple" at bounding box center [185, 128] width 204 height 32
click at [104, 85] on li "All" at bounding box center [185, 94] width 204 height 32
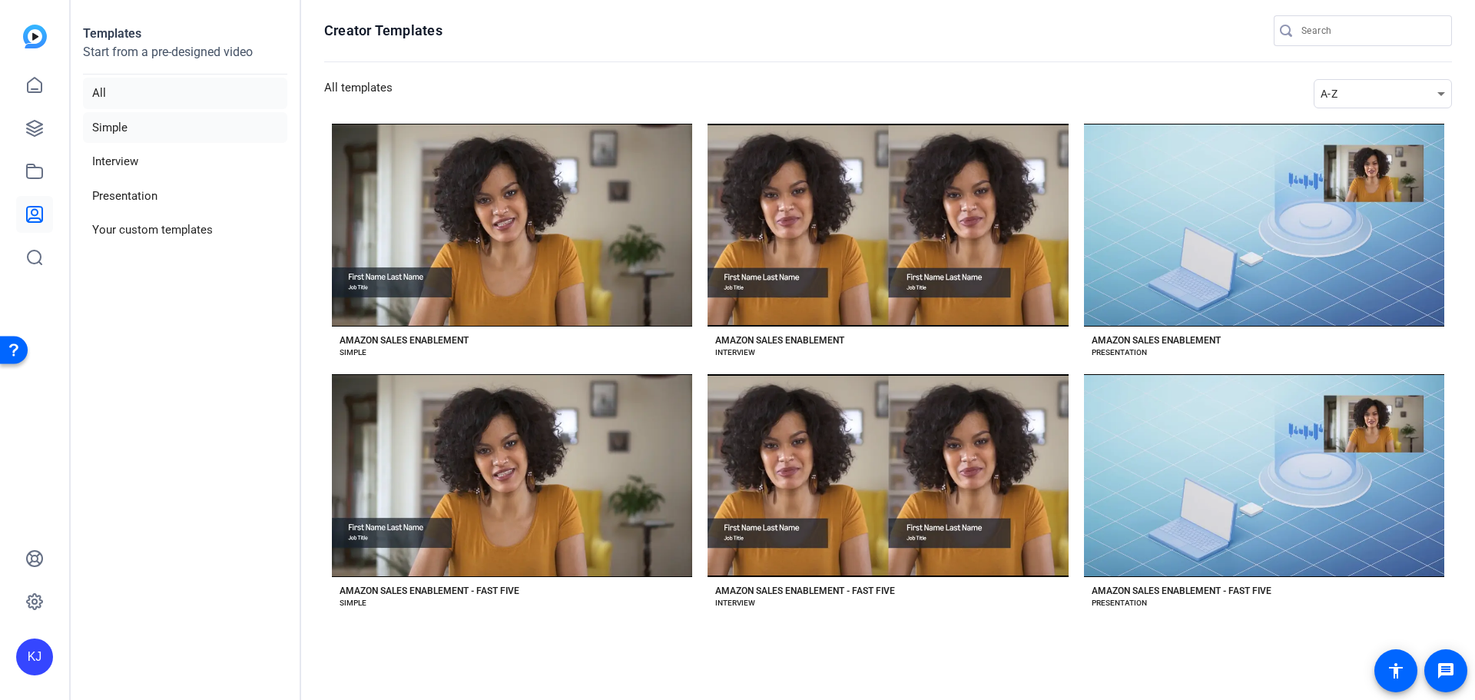
click at [117, 128] on li "Simple" at bounding box center [185, 128] width 204 height 32
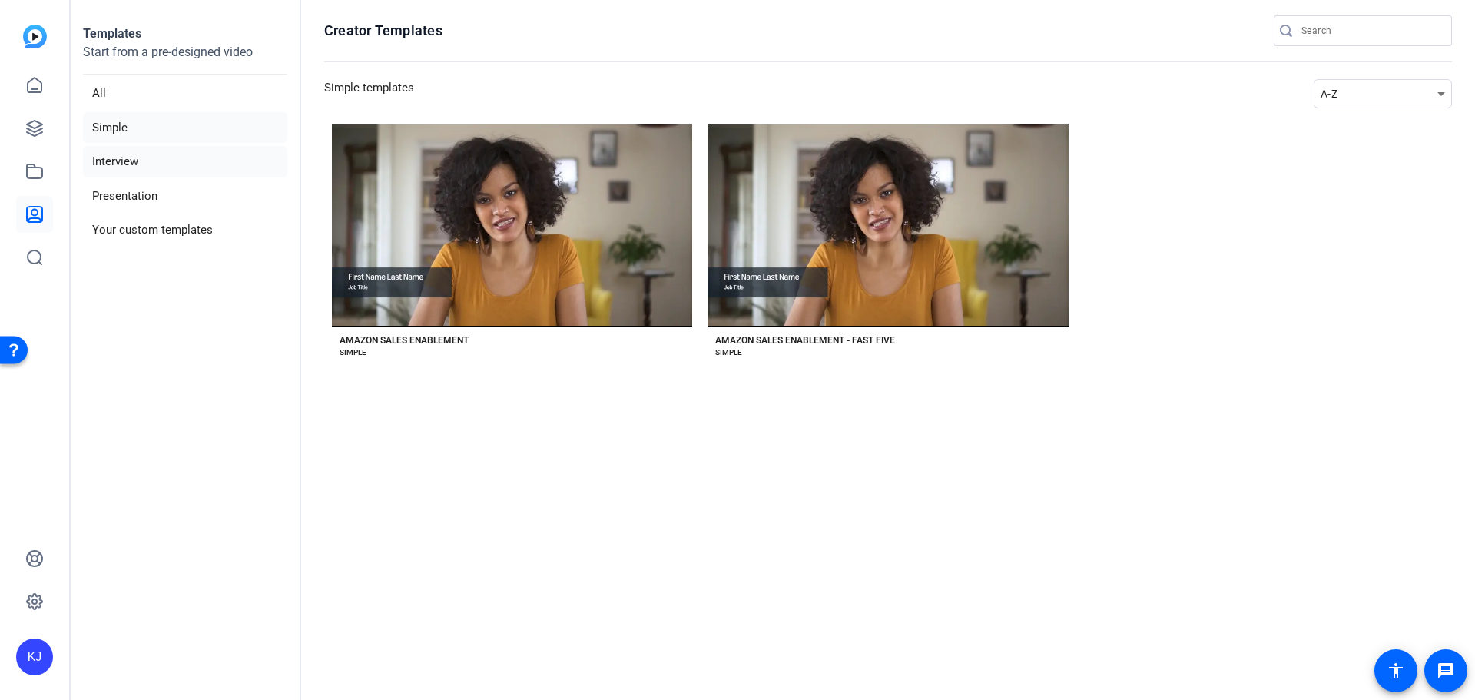
click at [117, 162] on li "Interview" at bounding box center [185, 162] width 204 height 32
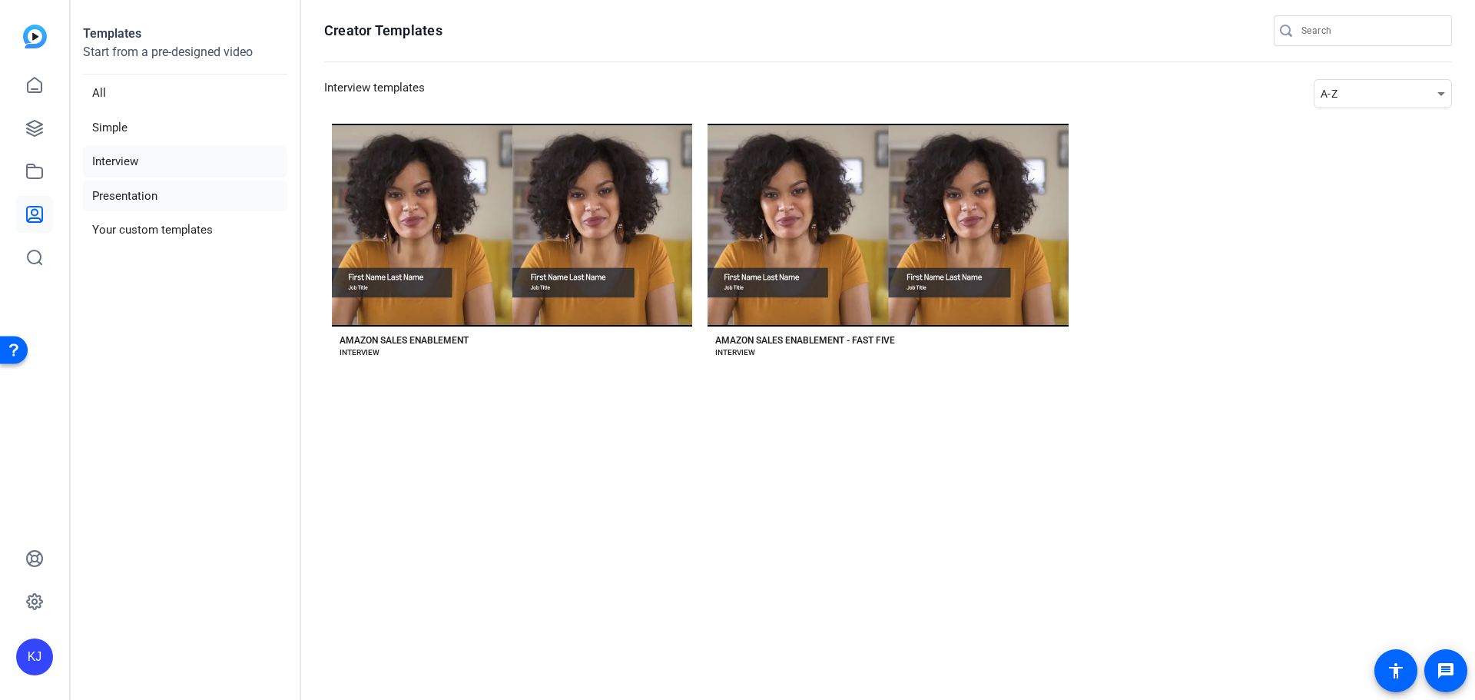
click at [129, 199] on li "Presentation" at bounding box center [185, 197] width 204 height 32
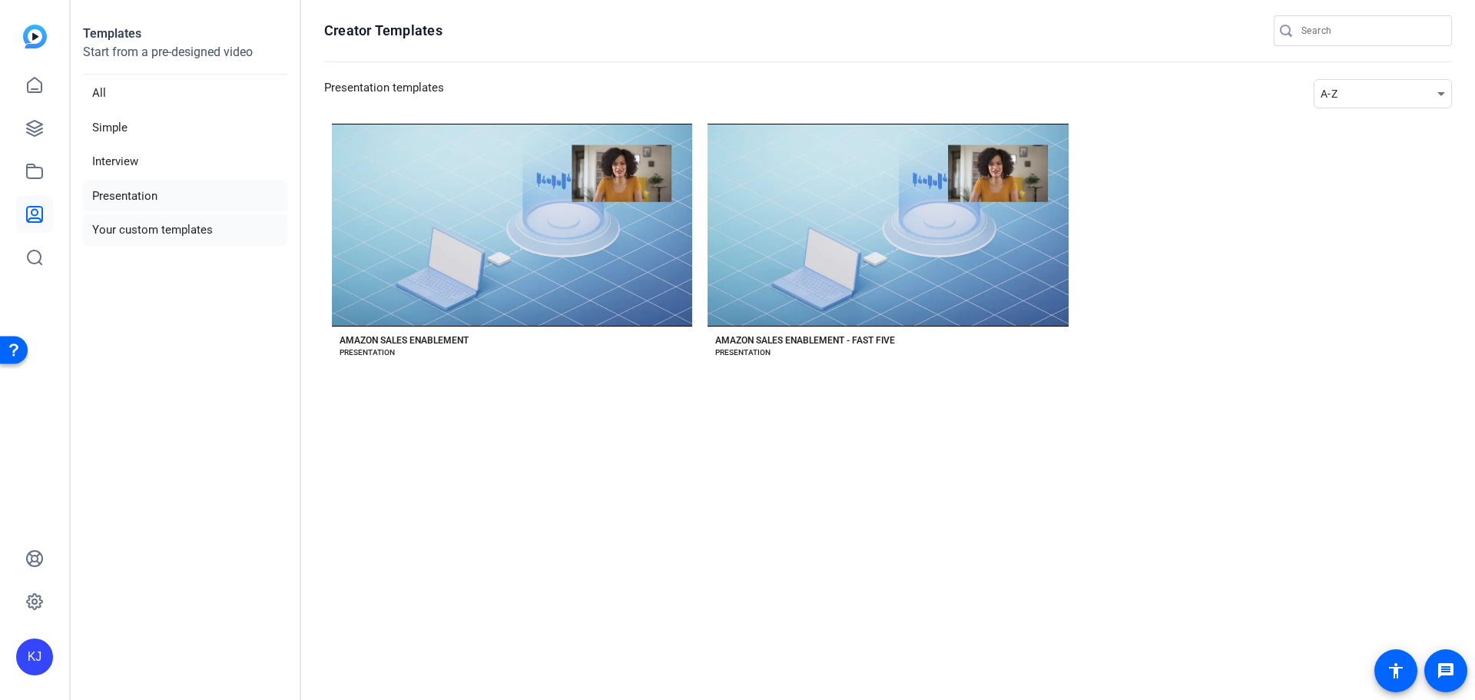
click at [166, 229] on li "Your custom templates" at bounding box center [185, 230] width 204 height 32
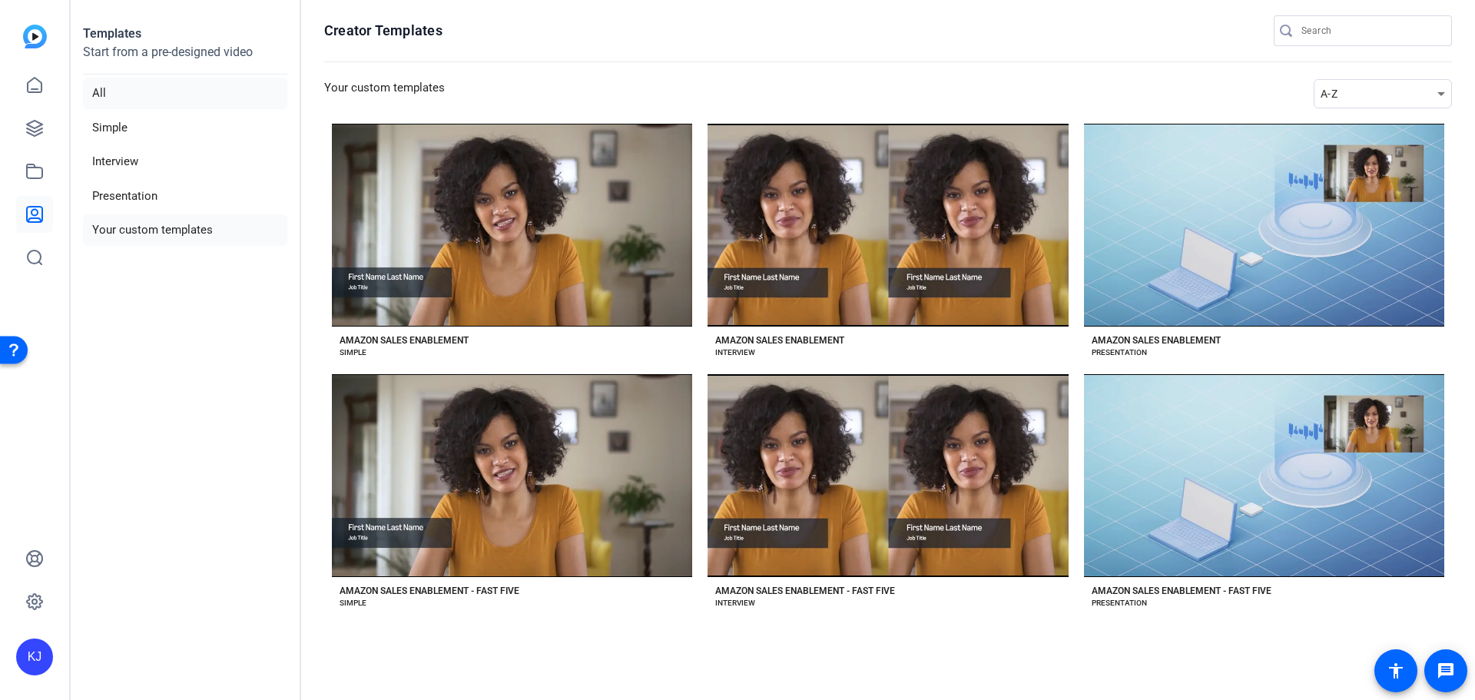
click at [103, 95] on li "All" at bounding box center [185, 94] width 204 height 32
click at [35, 177] on icon at bounding box center [34, 171] width 15 height 14
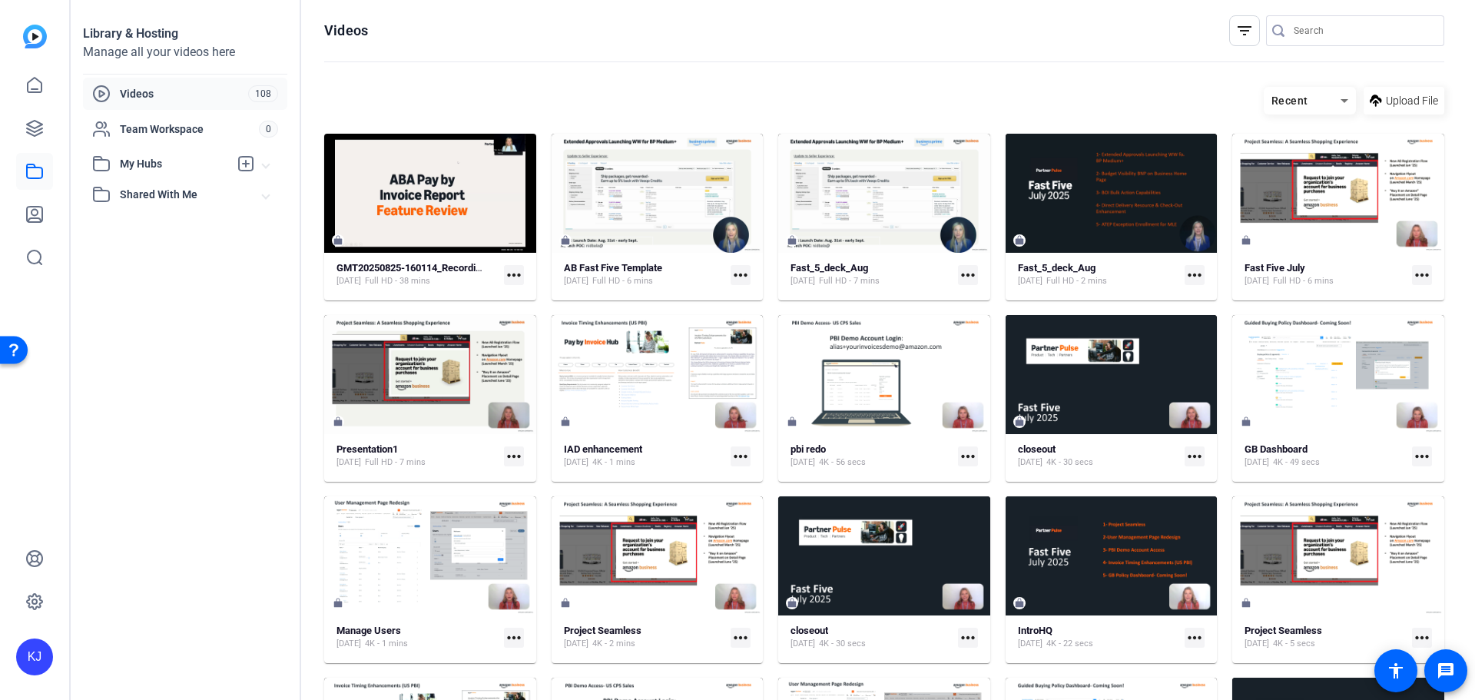
click at [509, 637] on mat-icon "more_horiz" at bounding box center [514, 638] width 20 height 20
click at [182, 329] on div at bounding box center [737, 350] width 1475 height 700
click at [510, 270] on mat-icon "more_horiz" at bounding box center [514, 275] width 20 height 20
click at [536, 293] on span "Download" at bounding box center [562, 297] width 95 height 18
click at [1163, 66] on openreel-divider-bar at bounding box center [884, 62] width 1120 height 33
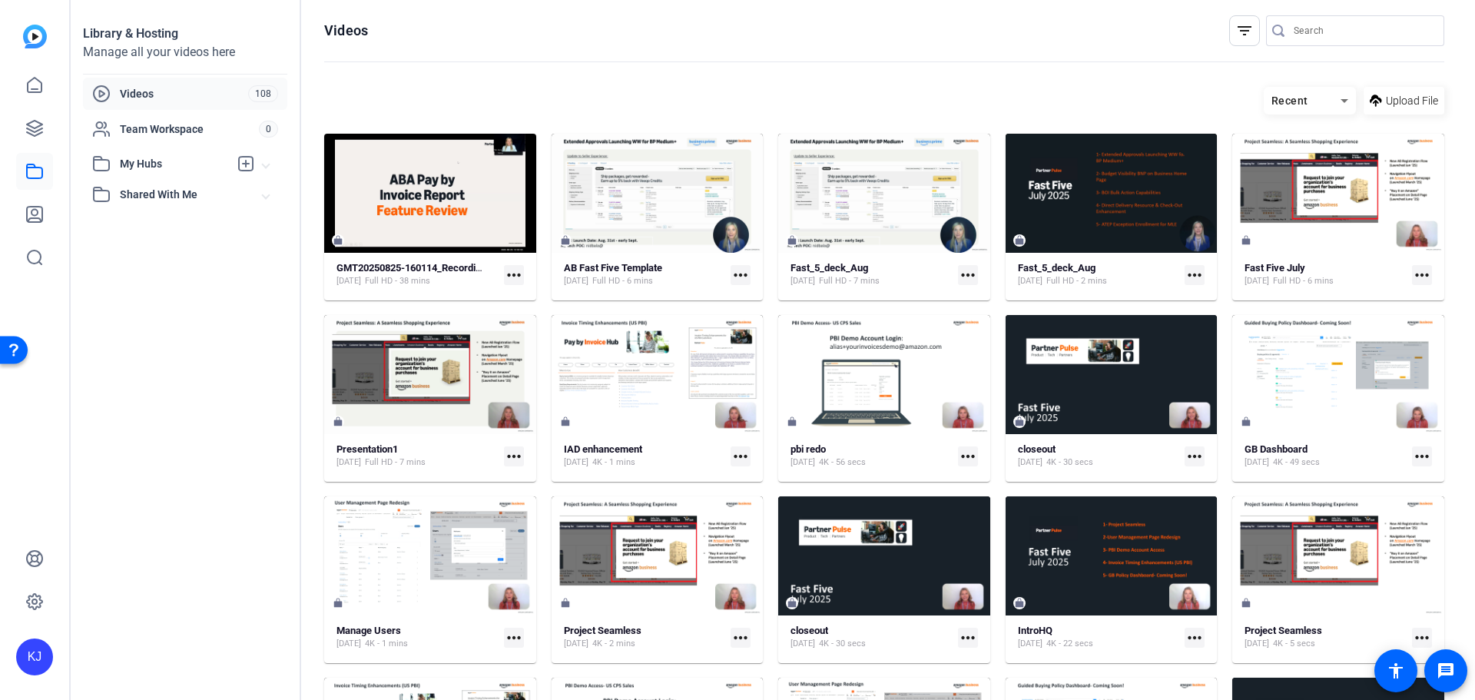
click at [139, 90] on span "Videos" at bounding box center [184, 93] width 128 height 15
click at [32, 33] on img at bounding box center [35, 37] width 24 height 24
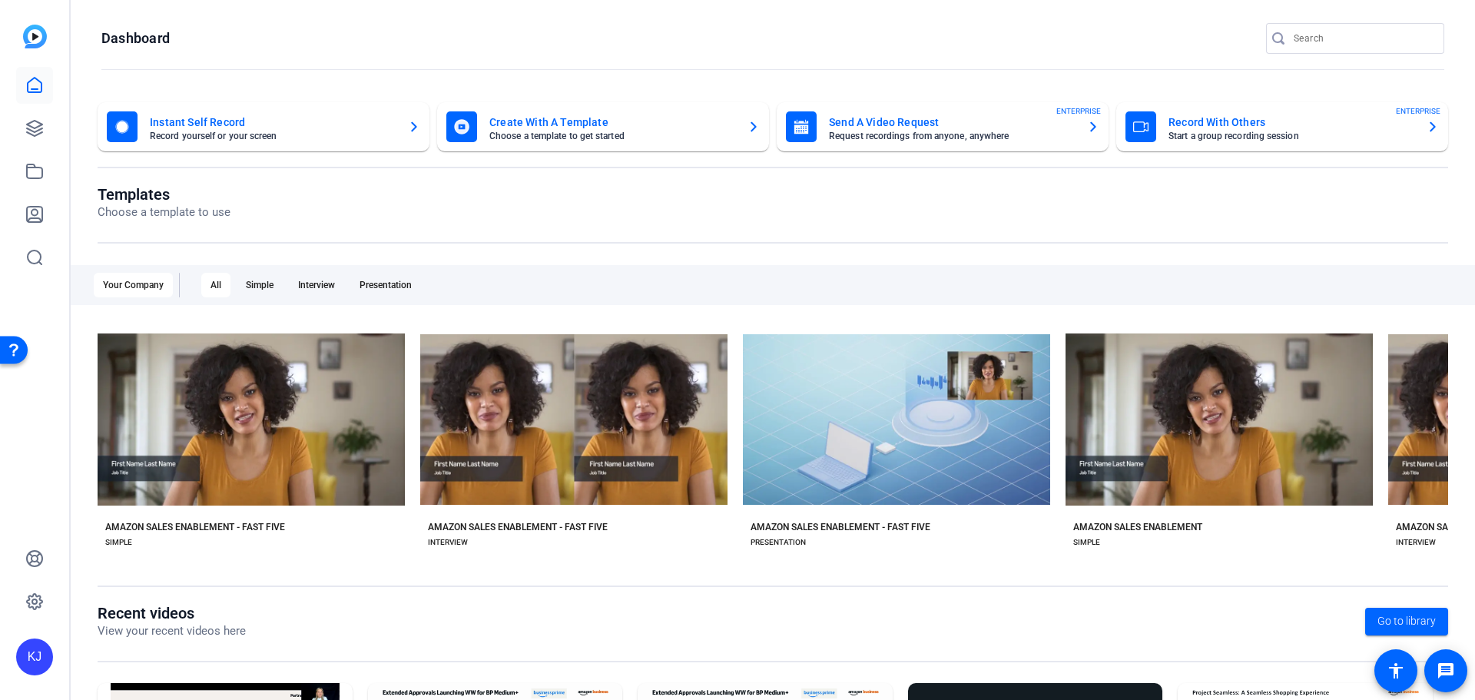
click at [606, 130] on mat-card-title "Create With A Template" at bounding box center [612, 122] width 246 height 18
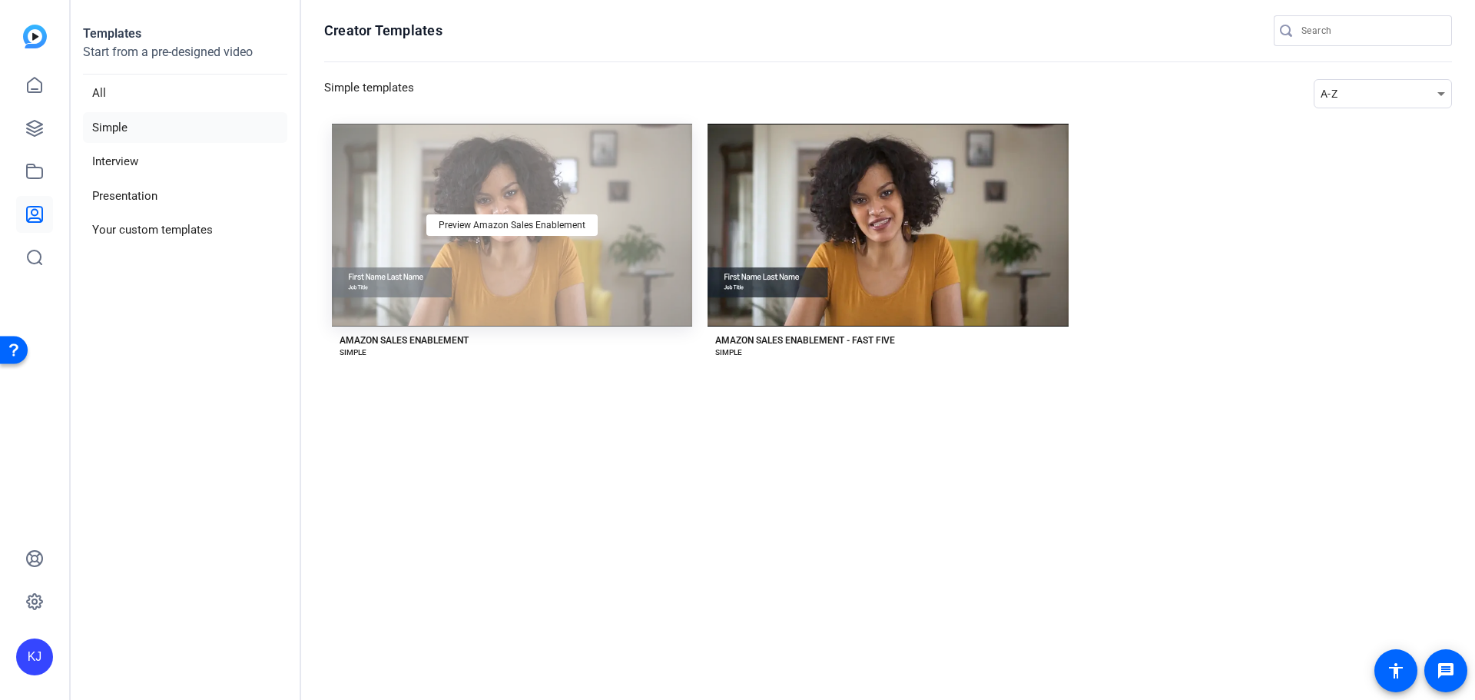
click at [610, 191] on div "Preview Amazon Sales Enablement" at bounding box center [512, 225] width 360 height 203
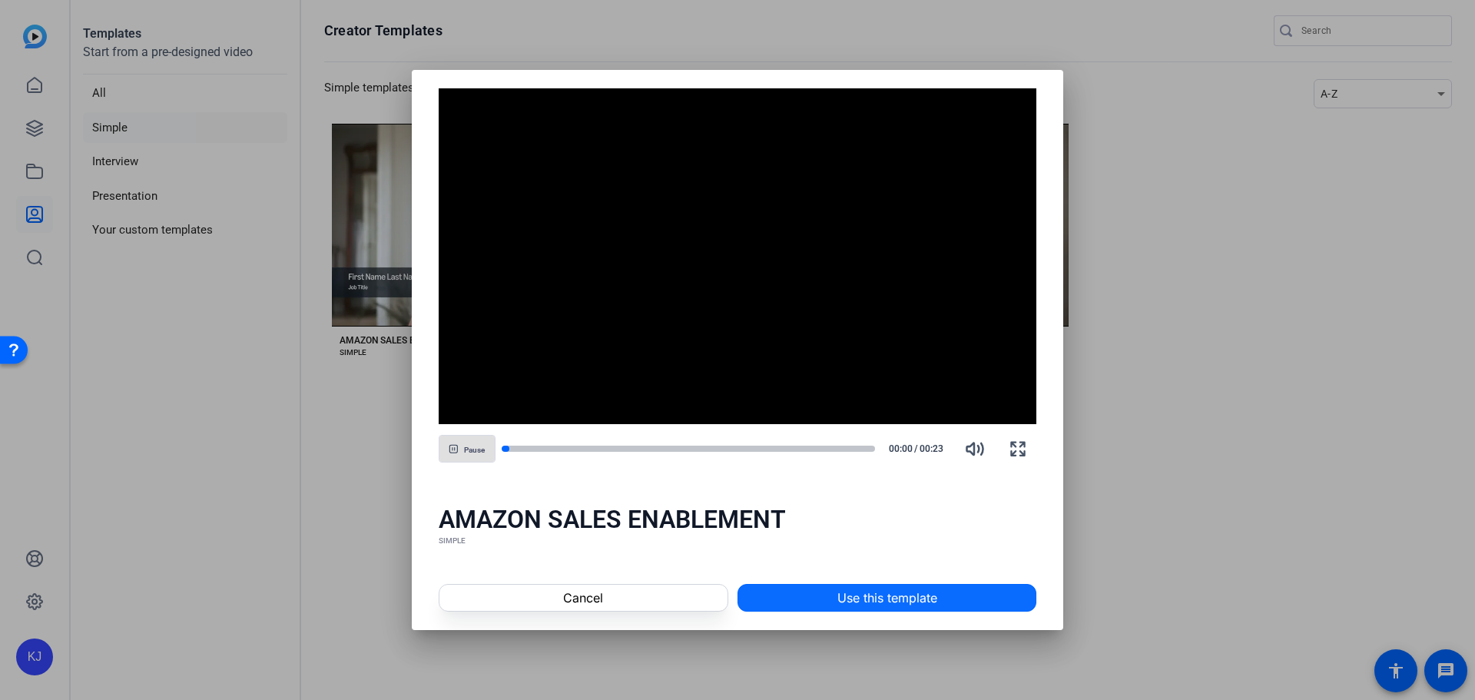
click at [861, 603] on span "Use this template" at bounding box center [887, 598] width 100 height 18
